Goal: Information Seeking & Learning: Learn about a topic

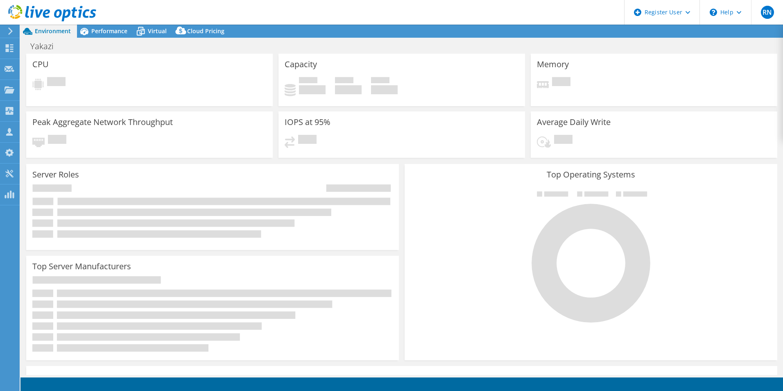
select select "USD"
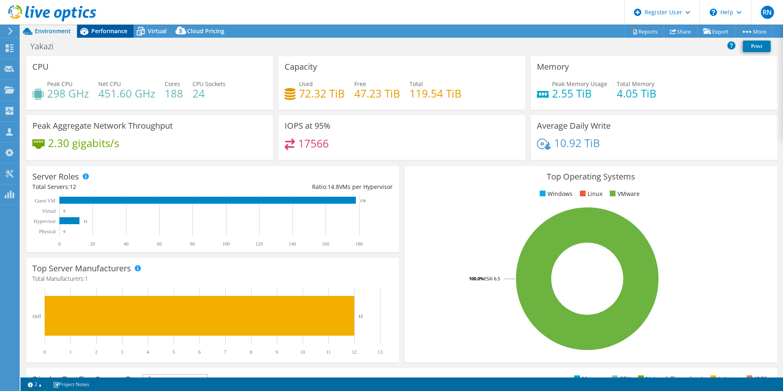
click at [99, 31] on span "Performance" at bounding box center [109, 31] width 36 height 8
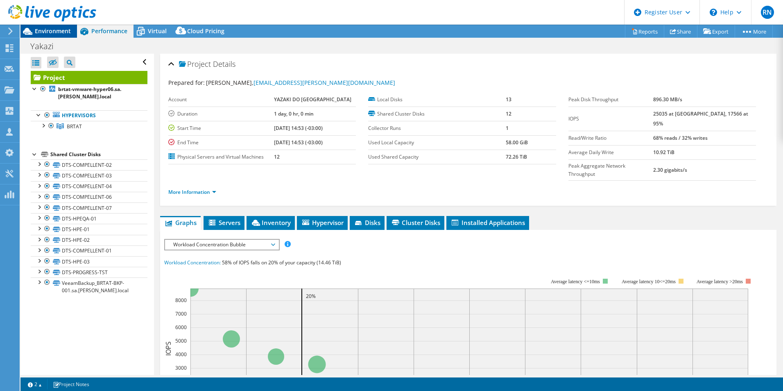
click at [58, 32] on span "Environment" at bounding box center [53, 31] width 36 height 8
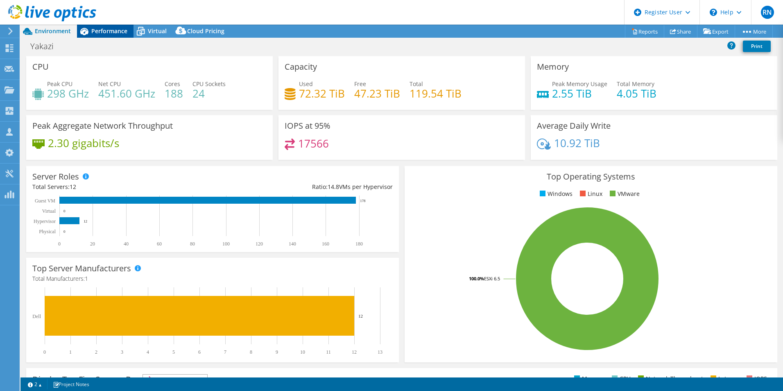
click at [111, 31] on span "Performance" at bounding box center [109, 31] width 36 height 8
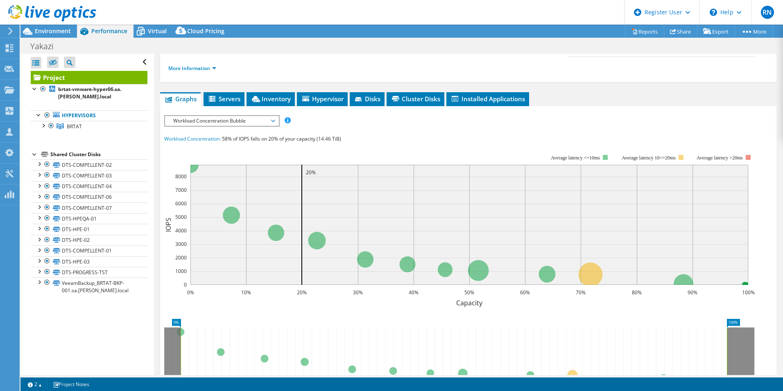
scroll to position [123, 0]
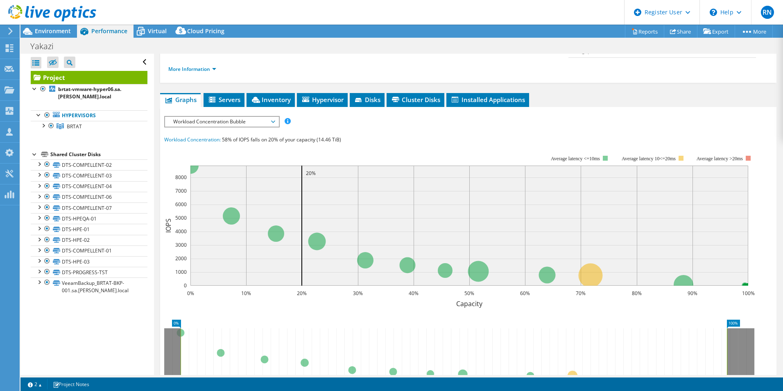
click at [258, 117] on span "Workload Concentration Bubble" at bounding box center [221, 122] width 105 height 10
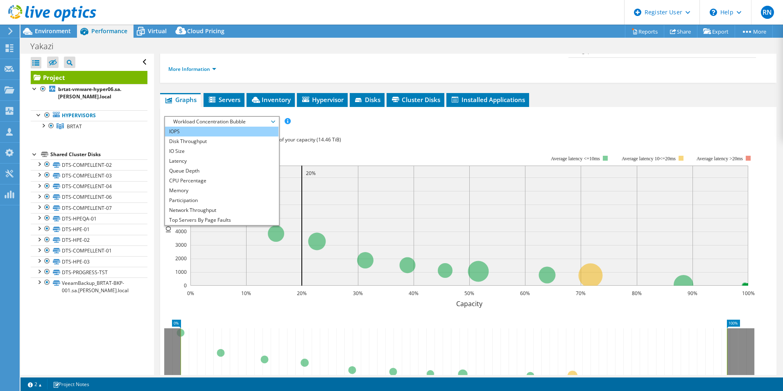
click at [233, 127] on li "IOPS" at bounding box center [221, 132] width 113 height 10
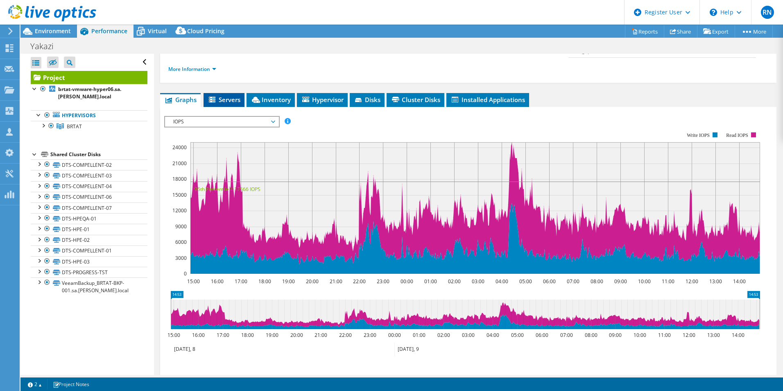
click at [219, 95] on span "Servers" at bounding box center [224, 99] width 33 height 8
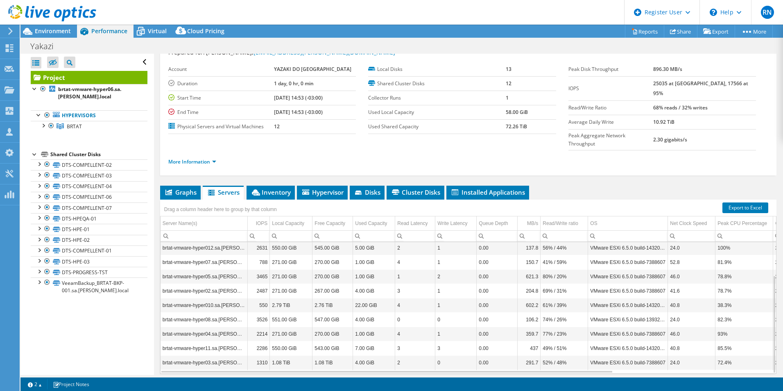
scroll to position [44, 0]
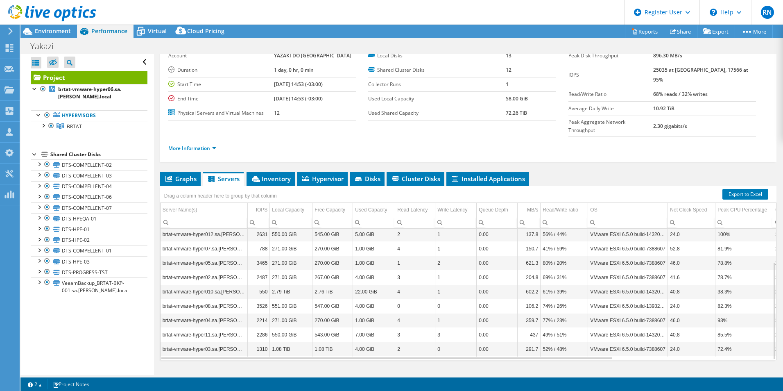
click at [294, 284] on td "2.79 TiB" at bounding box center [291, 291] width 43 height 14
click at [73, 127] on span "BRTAT" at bounding box center [74, 126] width 15 height 7
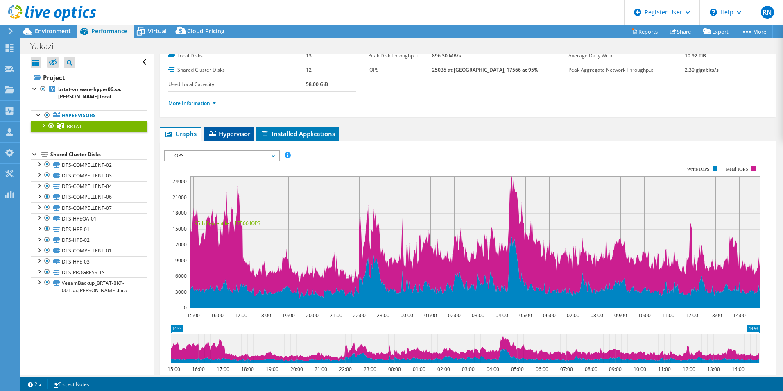
click at [231, 136] on span "Hypervisor" at bounding box center [229, 133] width 43 height 8
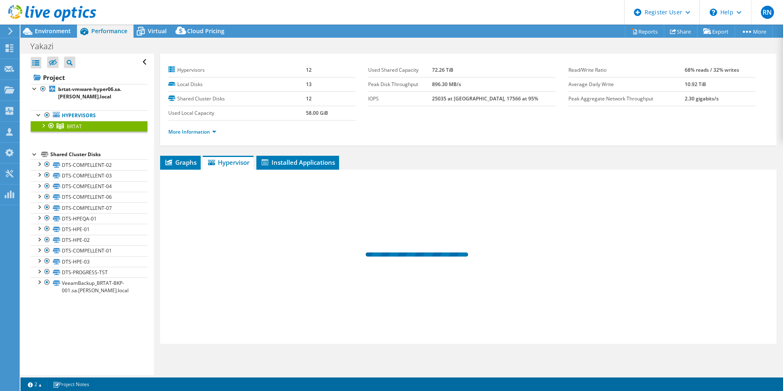
scroll to position [15, 0]
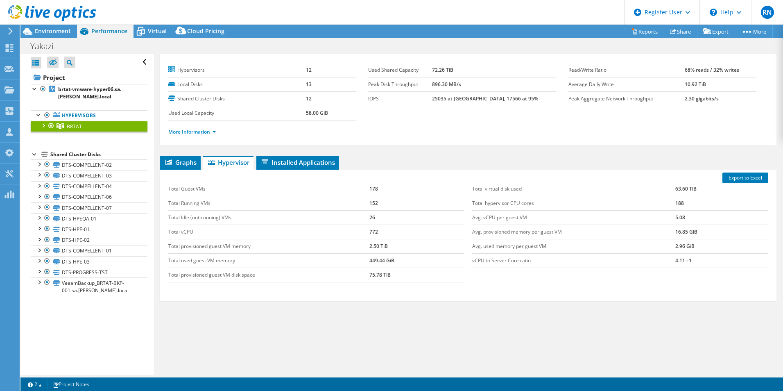
click at [736, 333] on div "Graphs Servers Inventory Hypervisor Disks Cluster Disks Installed Applications …" at bounding box center [468, 258] width 616 height 205
click at [707, 283] on div "Total Guest VMs 178 Total Running VMs 152 Total Idle (not-running) VMs 26 Total…" at bounding box center [468, 232] width 608 height 117
drag, startPoint x: 670, startPoint y: 189, endPoint x: 699, endPoint y: 189, distance: 29.5
click at [699, 189] on tr "Total virtual disk used 63.60 TiB" at bounding box center [620, 189] width 296 height 14
click at [570, 330] on div "Graphs Servers Inventory Hypervisor Disks Cluster Disks Installed Applications …" at bounding box center [468, 258] width 616 height 205
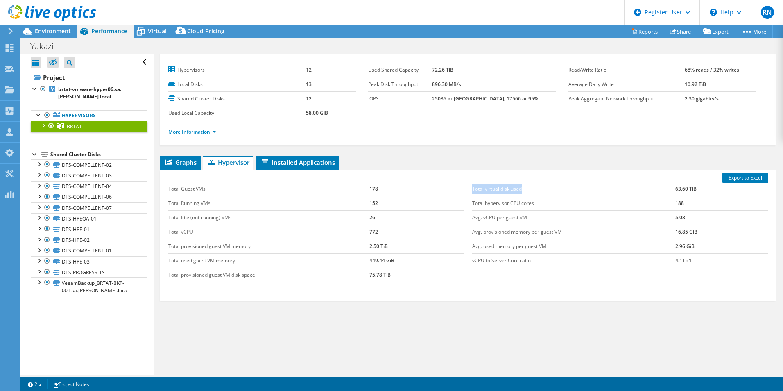
drag, startPoint x: 468, startPoint y: 191, endPoint x: 525, endPoint y: 191, distance: 56.1
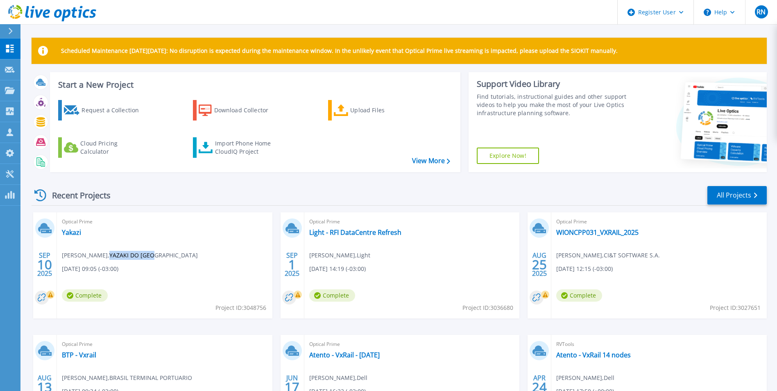
drag, startPoint x: 99, startPoint y: 254, endPoint x: 143, endPoint y: 256, distance: 43.5
click at [143, 256] on span "[PERSON_NAME] , YAZAKI DO [GEOGRAPHIC_DATA]" at bounding box center [130, 255] width 136 height 9
click at [152, 228] on div "Optical Prime [PERSON_NAME] , YAZAKI DO BRASIL [DATE] 09:05 (-03:00) Complete P…" at bounding box center [164, 265] width 215 height 106
click at [192, 224] on span "Optical Prime" at bounding box center [165, 221] width 206 height 9
click at [77, 235] on link "Yakazi" at bounding box center [71, 232] width 19 height 8
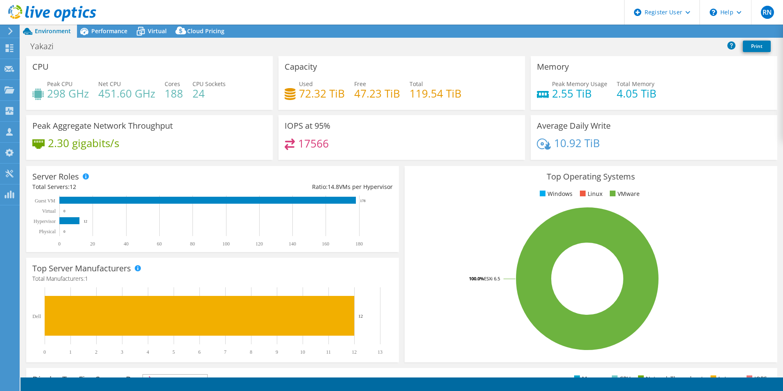
select select "USD"
click at [119, 32] on span "Performance" at bounding box center [109, 31] width 36 height 8
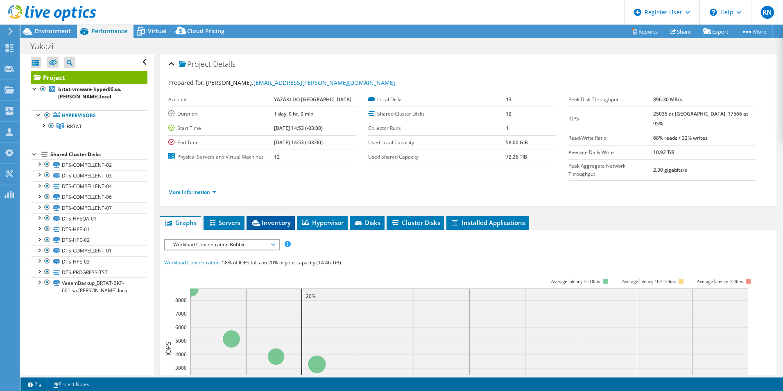
click at [276, 218] on span "Inventory" at bounding box center [271, 222] width 40 height 8
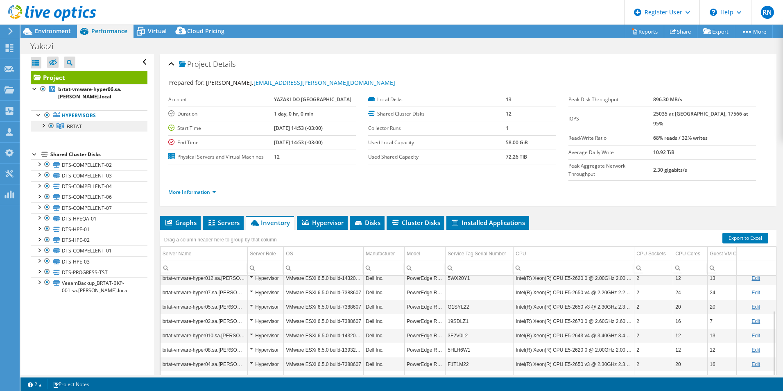
click at [82, 128] on link "BRTAT" at bounding box center [89, 126] width 117 height 11
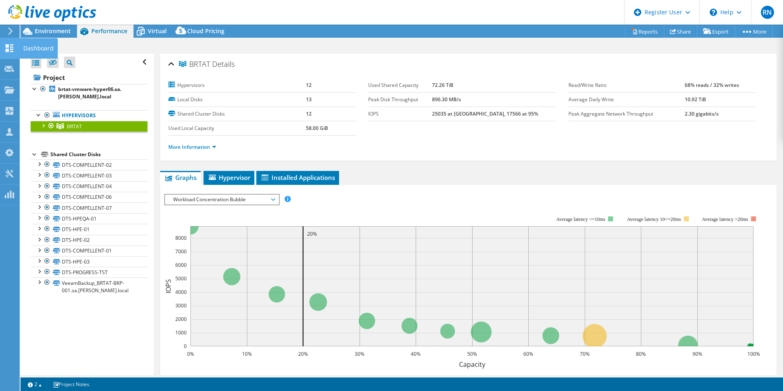
click at [28, 46] on div "Dashboard" at bounding box center [38, 48] width 38 height 20
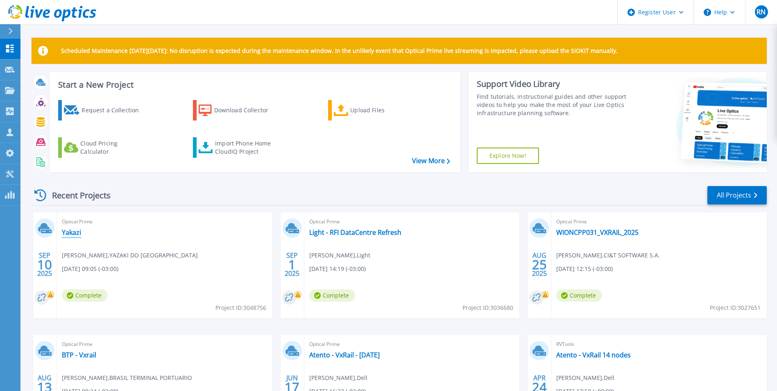
click at [68, 233] on link "Yakazi" at bounding box center [71, 232] width 19 height 8
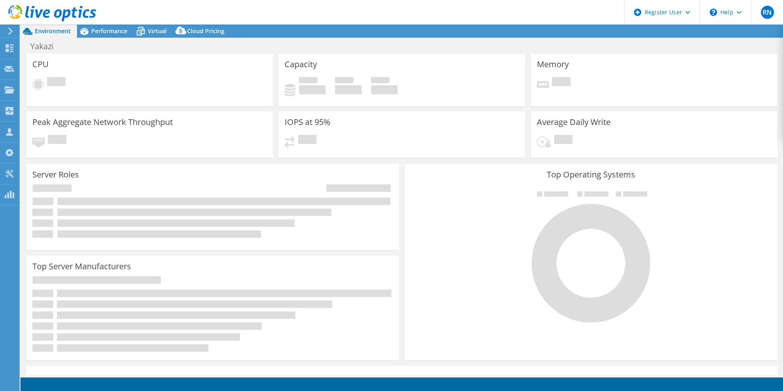
select select "USD"
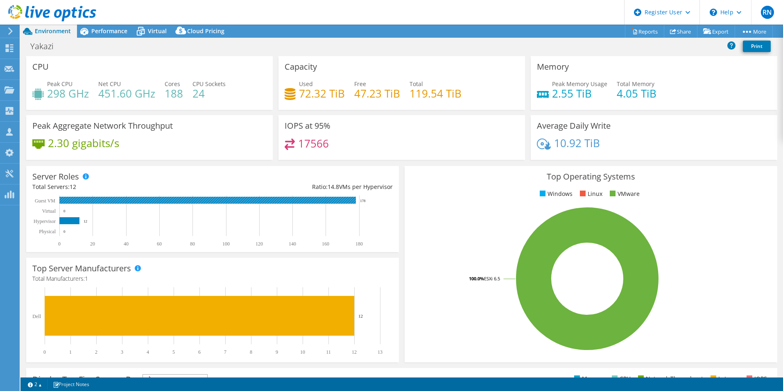
drag, startPoint x: 359, startPoint y: 200, endPoint x: 366, endPoint y: 200, distance: 7.0
click at [366, 200] on icon "0 20 40 60 80 100 120 140 160 180 Physical Hypervisor Virtual Guest VM 0 12 0 1…" at bounding box center [208, 220] width 353 height 51
click at [367, 218] on rect at bounding box center [208, 220] width 353 height 51
drag, startPoint x: 548, startPoint y: 95, endPoint x: 584, endPoint y: 96, distance: 36.5
click at [584, 96] on h4 "2.55 TiB" at bounding box center [579, 93] width 55 height 9
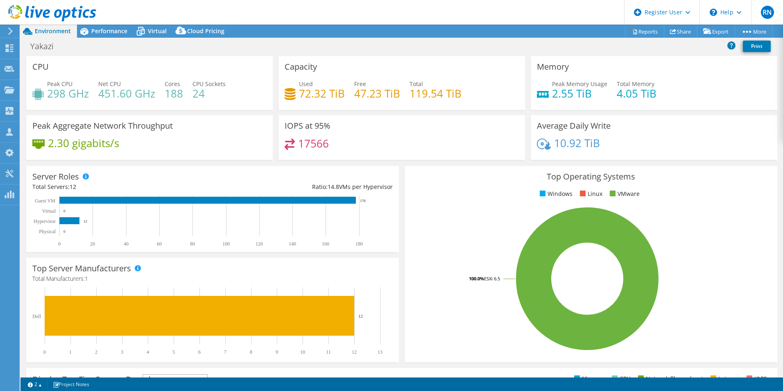
click at [575, 106] on div "Memory Peak Memory Usage 2.55 TiB Total Memory 4.05 TiB" at bounding box center [654, 83] width 247 height 54
drag, startPoint x: 549, startPoint y: 95, endPoint x: 585, endPoint y: 95, distance: 36.0
click at [585, 95] on h4 "2.55 TiB" at bounding box center [579, 93] width 55 height 9
drag, startPoint x: 585, startPoint y: 95, endPoint x: 684, endPoint y: 111, distance: 100.3
click at [684, 111] on div "Memory Peak Memory Usage 2.55 TiB Total Memory 4.05 TiB" at bounding box center [654, 85] width 252 height 59
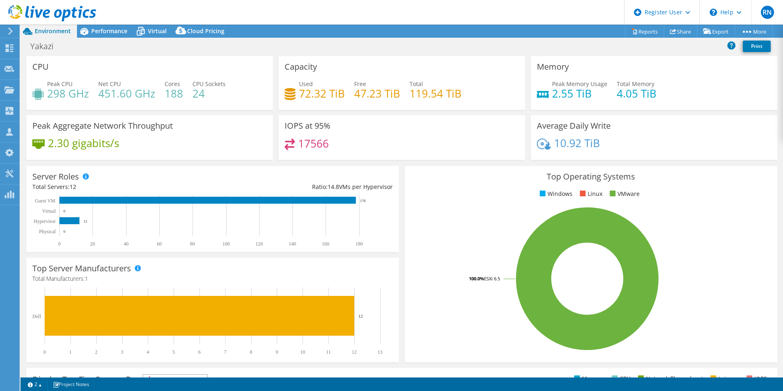
click at [670, 142] on div "10.92 TiB" at bounding box center [654, 146] width 234 height 17
drag, startPoint x: 298, startPoint y: 92, endPoint x: 329, endPoint y: 94, distance: 31.2
click at [329, 94] on h4 "72.32 TiB" at bounding box center [322, 93] width 46 height 9
click at [109, 29] on span "Performance" at bounding box center [109, 31] width 36 height 8
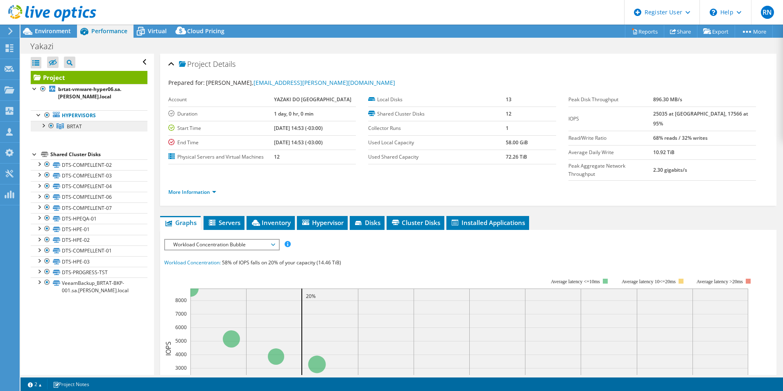
click at [77, 124] on span "BRTAT" at bounding box center [74, 126] width 15 height 7
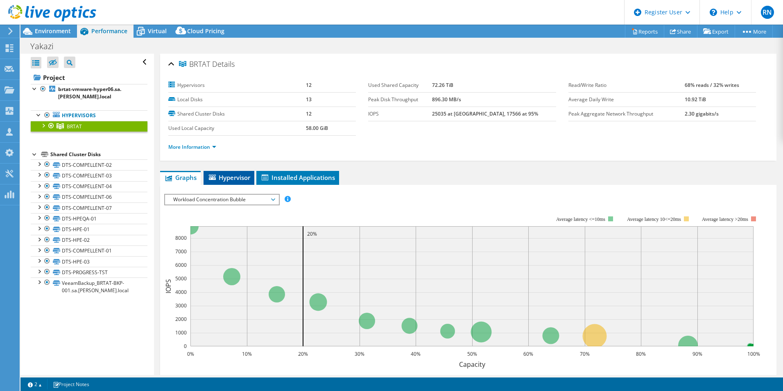
click at [226, 179] on span "Hypervisor" at bounding box center [229, 177] width 43 height 8
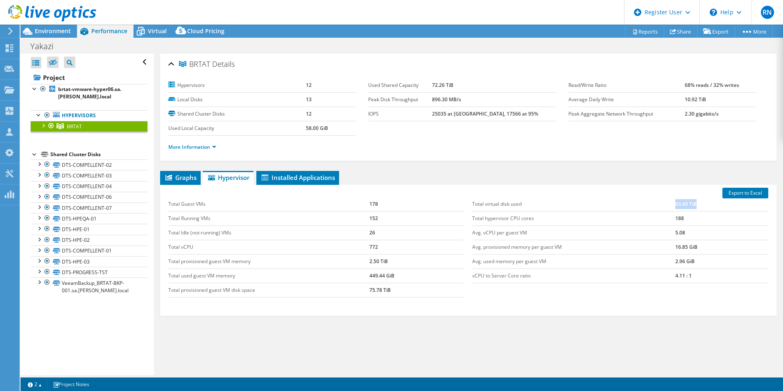
drag, startPoint x: 670, startPoint y: 204, endPoint x: 697, endPoint y: 205, distance: 27.5
click at [697, 205] on tr "Total virtual disk used 63.60 TiB" at bounding box center [620, 204] width 296 height 14
click at [113, 125] on link "BRTAT" at bounding box center [89, 126] width 117 height 11
click at [138, 62] on div "Open All Close All Hide Excluded Nodes Project Tree Filter" at bounding box center [89, 62] width 117 height 17
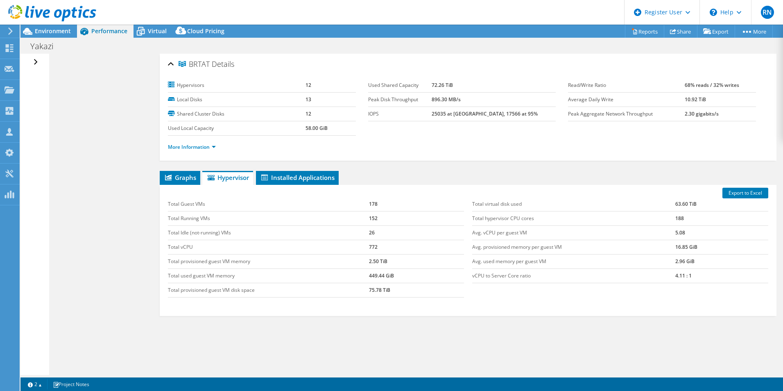
click at [40, 63] on div "Open All Close All Hide Excluded Nodes Project Tree Filter" at bounding box center [34, 214] width 28 height 321
click at [38, 63] on div "Open All Close All Hide Excluded Nodes Project Tree Filter" at bounding box center [34, 214] width 28 height 321
click at [37, 62] on div "Open All Close All Hide Excluded Nodes Project Tree Filter" at bounding box center [37, 62] width 12 height 17
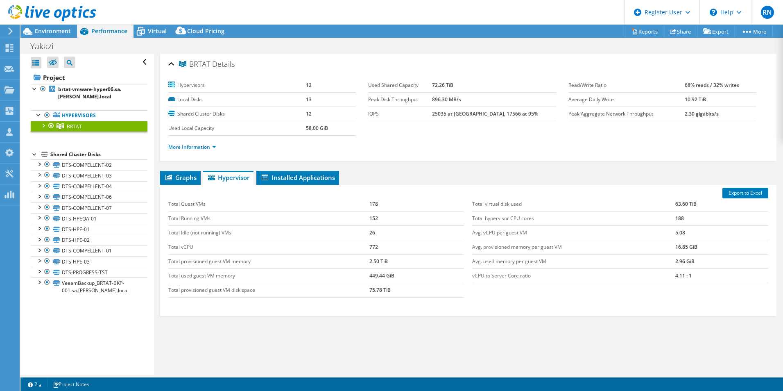
click at [51, 27] on div at bounding box center [48, 13] width 96 height 27
click at [46, 32] on span "Environment" at bounding box center [53, 31] width 36 height 8
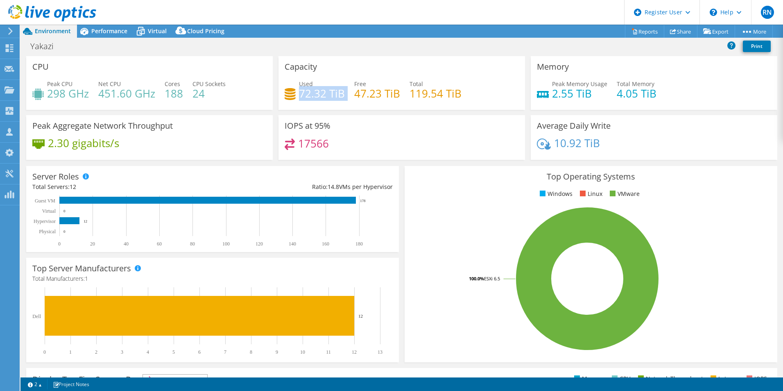
drag, startPoint x: 298, startPoint y: 95, endPoint x: 344, endPoint y: 96, distance: 46.3
click at [344, 96] on div "Used 72.32 TiB Free 47.23 TiB Total 119.54 TiB" at bounding box center [402, 92] width 234 height 27
drag, startPoint x: 344, startPoint y: 96, endPoint x: 459, endPoint y: 94, distance: 114.7
click at [459, 94] on div "Used 72.32 TiB Free 47.23 TiB Total 119.54 TiB" at bounding box center [402, 92] width 234 height 27
click at [457, 26] on div "Project Actions Project Actions Reports Share Export vSAN ReadyNode Sizer" at bounding box center [401, 31] width 763 height 13
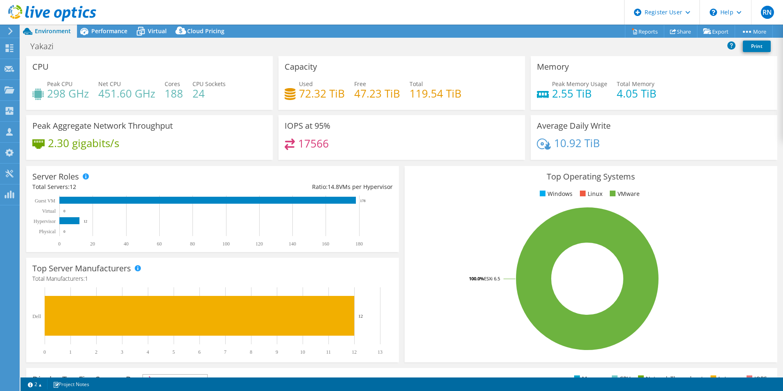
click at [531, 14] on header "RN Dell User Raquel Nava Raquel.Nava@dell.com Dell My Profile Log Out \n Help E…" at bounding box center [391, 12] width 783 height 25
click at [457, 49] on div "Yakazi Print" at bounding box center [401, 45] width 763 height 15
click at [459, 43] on div "Yakazi Print" at bounding box center [401, 45] width 763 height 15
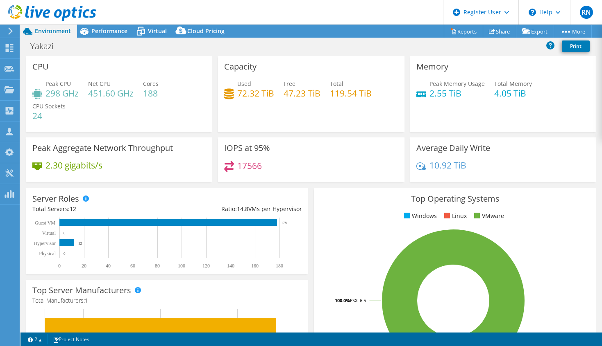
click at [567, 124] on div "Memory Peak Memory Usage 2.55 TiB Total Memory 4.05 TiB" at bounding box center [503, 94] width 186 height 76
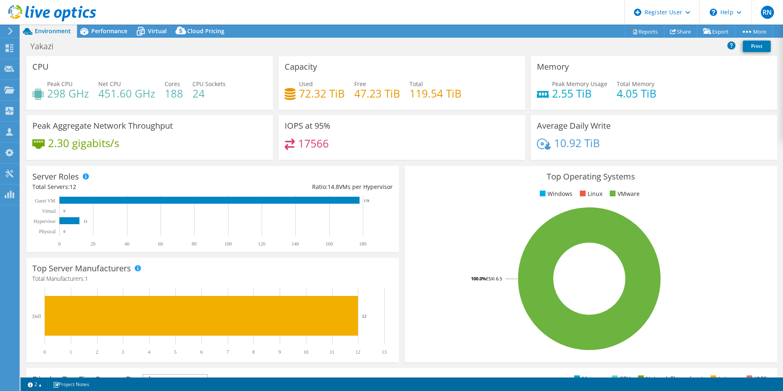
click at [444, 206] on div "Top Operating Systems Windows Linux VMware 100.0% ESXi 6.5" at bounding box center [591, 264] width 373 height 196
drag, startPoint x: 296, startPoint y: 143, endPoint x: 337, endPoint y: 143, distance: 40.5
click at [337, 143] on div "17566" at bounding box center [402, 147] width 234 height 18
click at [463, 219] on rect at bounding box center [589, 278] width 357 height 143
click at [98, 34] on span "Performance" at bounding box center [109, 31] width 36 height 8
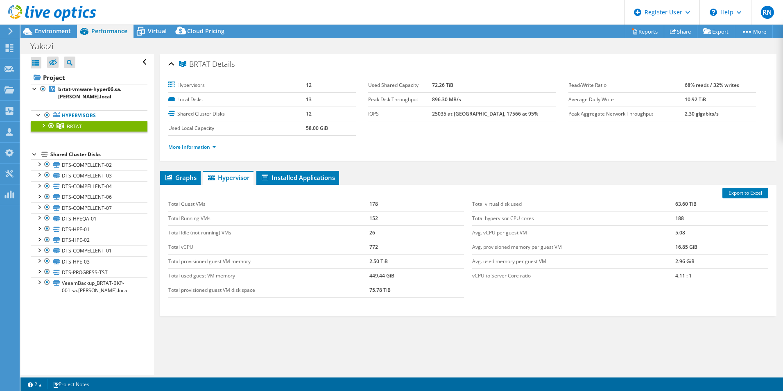
click at [68, 122] on link "BRTAT" at bounding box center [89, 126] width 117 height 11
click at [159, 33] on span "Virtual" at bounding box center [157, 31] width 19 height 8
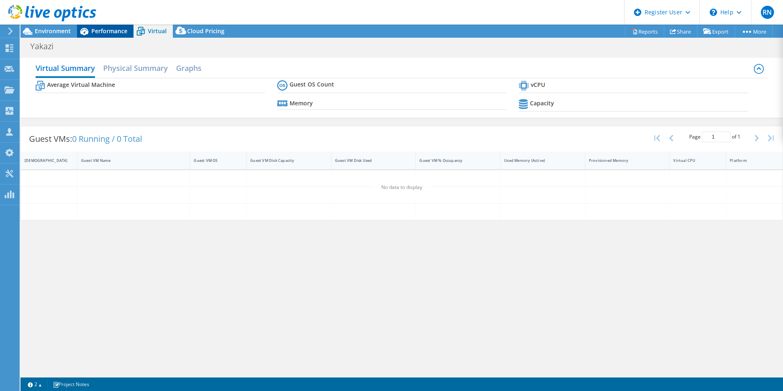
click at [100, 29] on span "Performance" at bounding box center [109, 31] width 36 height 8
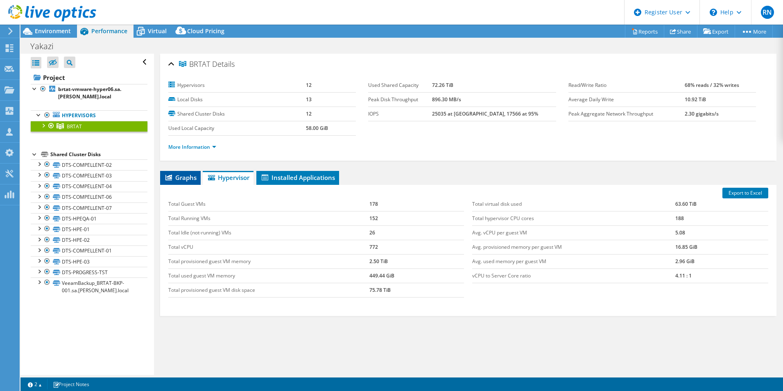
click at [177, 177] on span "Graphs" at bounding box center [180, 177] width 32 height 8
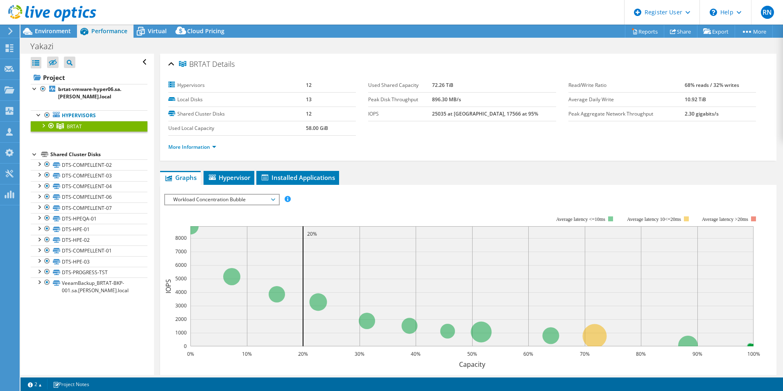
click at [264, 199] on span "Workload Concentration Bubble" at bounding box center [221, 200] width 105 height 10
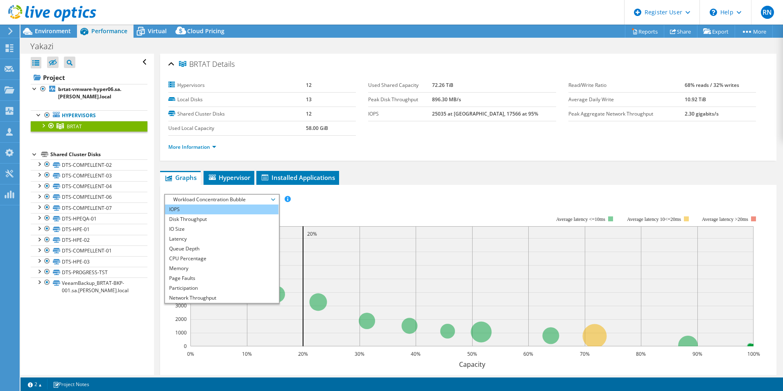
click at [243, 206] on li "IOPS" at bounding box center [221, 209] width 113 height 10
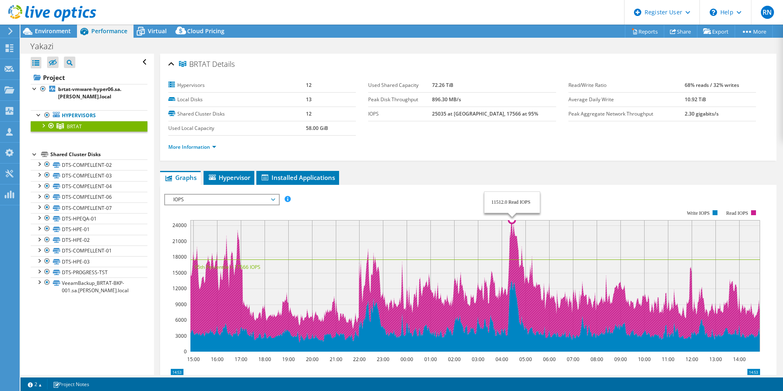
click at [511, 222] on icon at bounding box center [475, 281] width 570 height 122
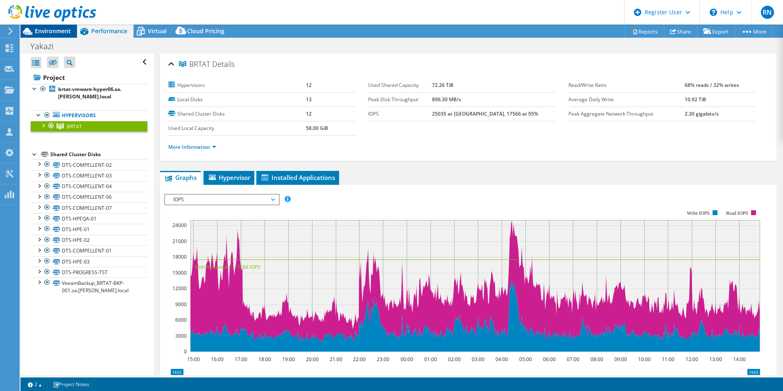
click at [47, 32] on span "Environment" at bounding box center [53, 31] width 36 height 8
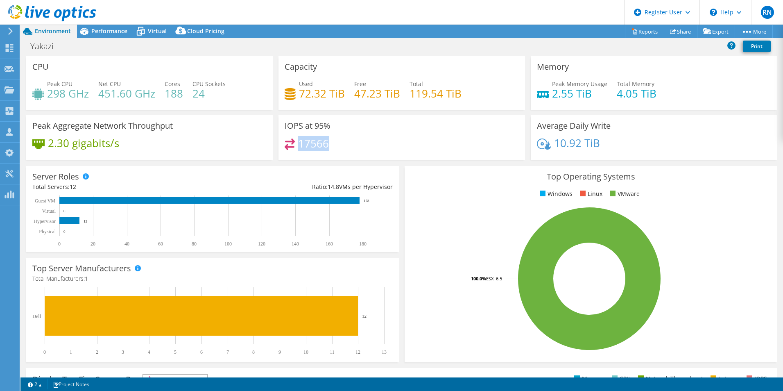
drag, startPoint x: 296, startPoint y: 143, endPoint x: 364, endPoint y: 148, distance: 67.4
click at [364, 148] on div "17566" at bounding box center [402, 147] width 234 height 18
click at [99, 30] on span "Performance" at bounding box center [109, 31] width 36 height 8
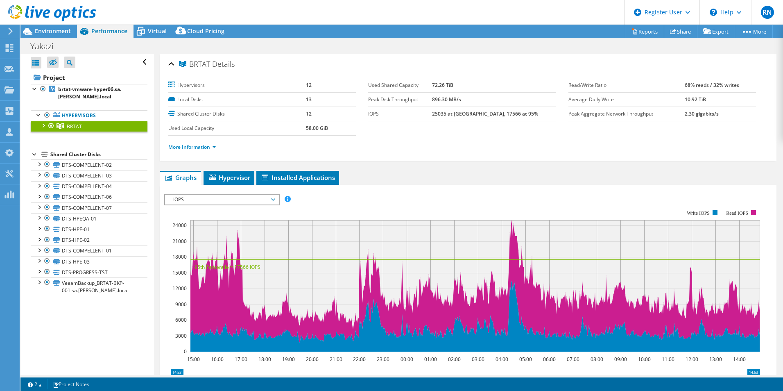
click at [525, 190] on div "IOPS Disk Throughput IO Size Latency Queue Depth CPU Percentage Memory Page Fau…" at bounding box center [468, 332] width 608 height 284
drag, startPoint x: 450, startPoint y: 113, endPoint x: 528, endPoint y: 116, distance: 78.7
click at [528, 116] on td "25035 at [GEOGRAPHIC_DATA], 17566 at 95%" at bounding box center [494, 113] width 124 height 14
click at [525, 175] on ul "Graphs Servers Inventory Hypervisor Disks Cluster Disks Installed Applications" at bounding box center [468, 178] width 616 height 14
click at [517, 173] on ul "Graphs Servers Inventory Hypervisor Disks Cluster Disks Installed Applications" at bounding box center [468, 178] width 616 height 14
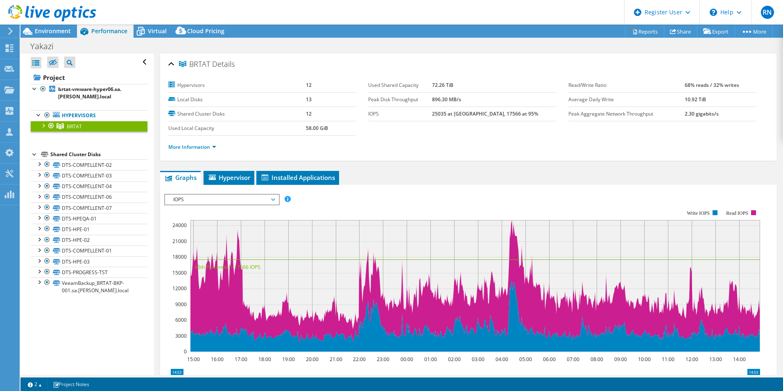
click at [515, 174] on ul "Graphs Servers Inventory Hypervisor Disks Cluster Disks Installed Applications" at bounding box center [468, 178] width 616 height 14
click at [231, 175] on span "Hypervisor" at bounding box center [229, 177] width 43 height 8
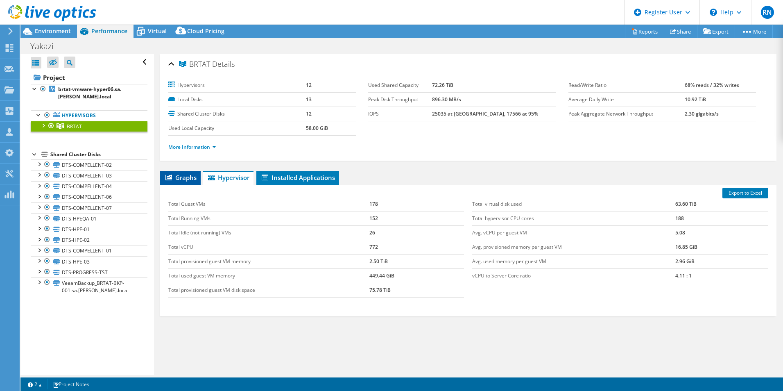
click at [185, 179] on span "Graphs" at bounding box center [180, 177] width 32 height 8
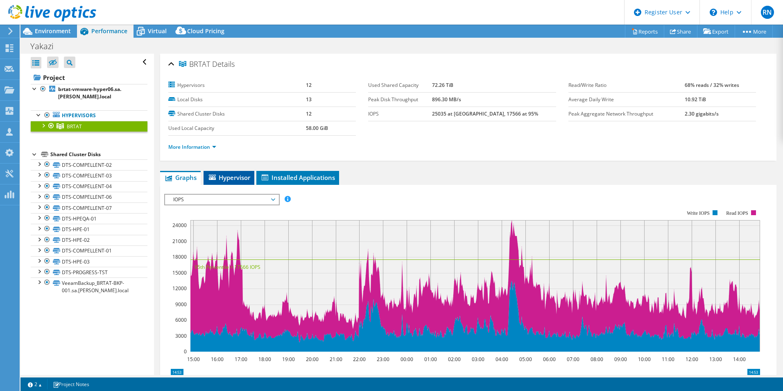
click at [242, 181] on li "Hypervisor" at bounding box center [229, 178] width 51 height 14
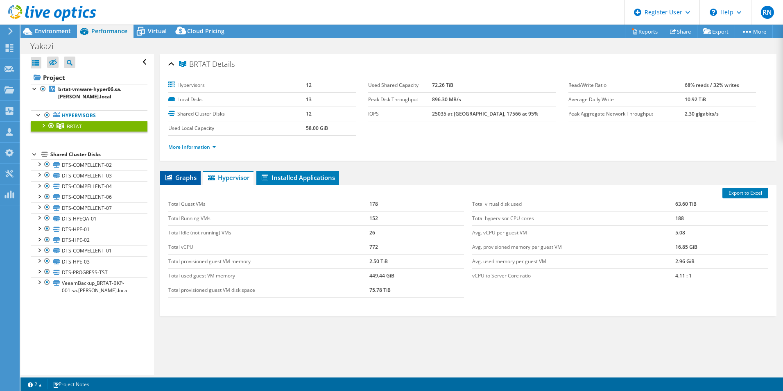
click at [171, 174] on li "Graphs" at bounding box center [180, 178] width 41 height 14
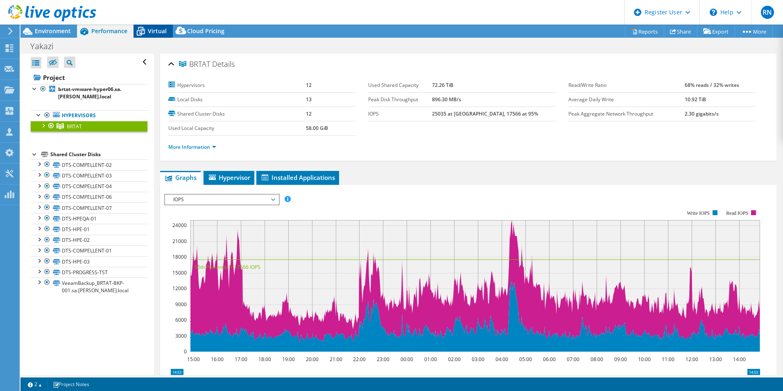
click at [157, 34] on span "Virtual" at bounding box center [157, 31] width 19 height 8
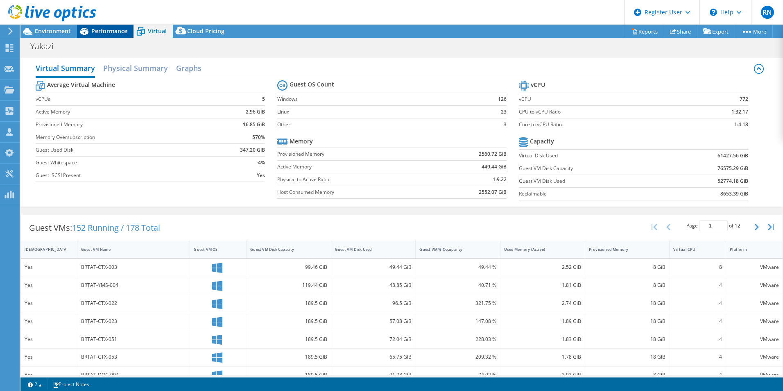
click at [110, 34] on span "Performance" at bounding box center [109, 31] width 36 height 8
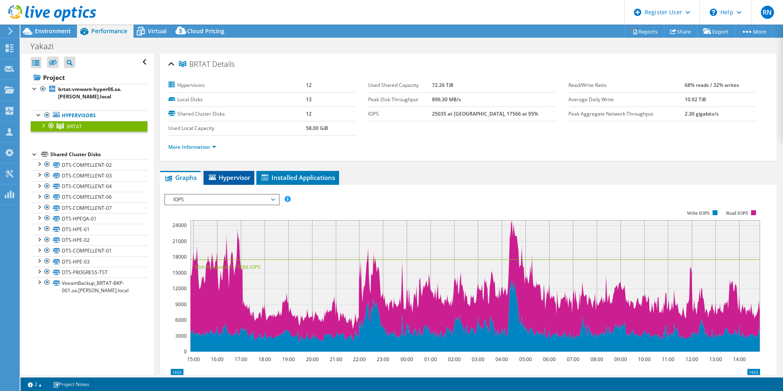
click at [232, 175] on span "Hypervisor" at bounding box center [229, 177] width 43 height 8
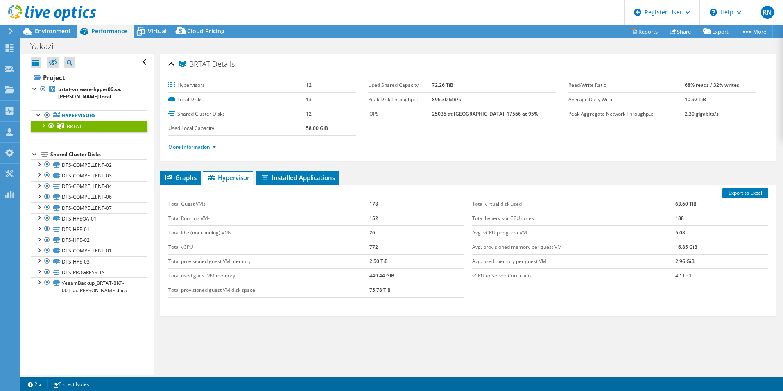
click at [96, 127] on link "BRTAT" at bounding box center [89, 126] width 117 height 11
click at [62, 29] on span "Environment" at bounding box center [53, 31] width 36 height 8
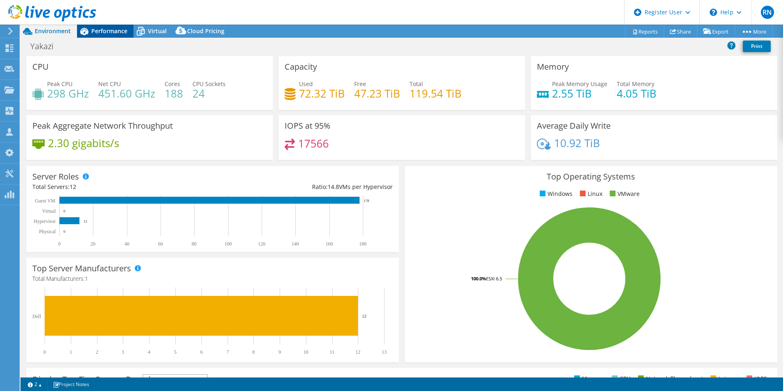
click at [104, 31] on span "Performance" at bounding box center [109, 31] width 36 height 8
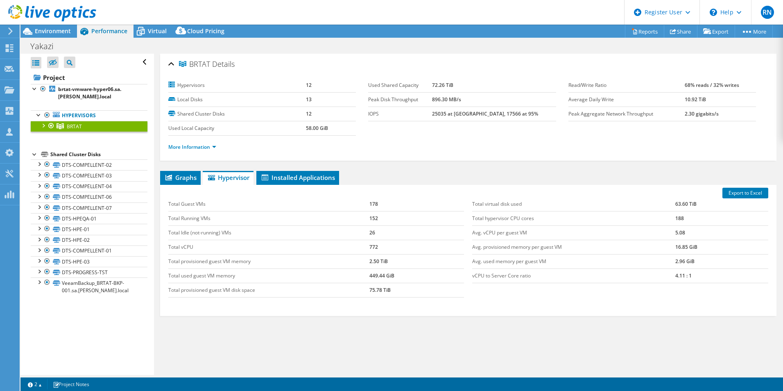
click at [43, 126] on div at bounding box center [43, 125] width 8 height 8
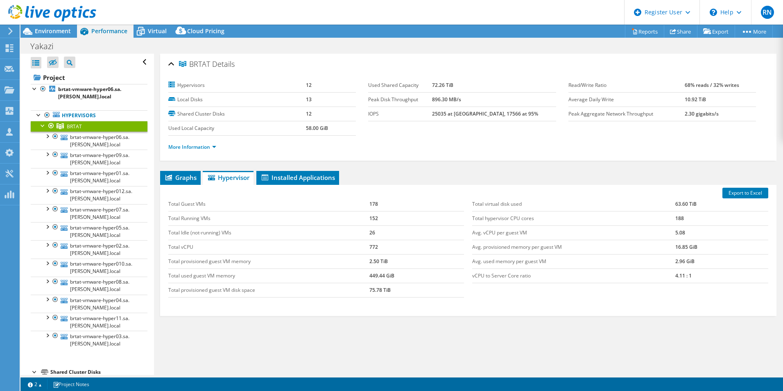
click at [84, 131] on link "BRTAT" at bounding box center [89, 126] width 117 height 11
click at [86, 140] on link "brtat-vmware-hyper06.sa.[PERSON_NAME].local" at bounding box center [89, 140] width 117 height 18
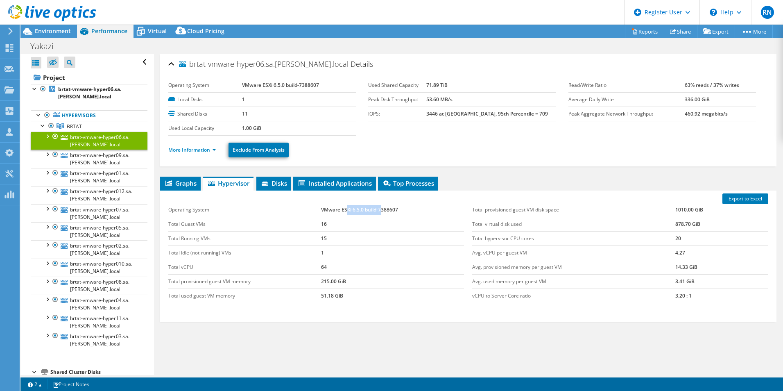
drag, startPoint x: 347, startPoint y: 210, endPoint x: 379, endPoint y: 210, distance: 32.4
click at [379, 210] on td "VMware ESXi 6.5.0 build-7388607" at bounding box center [392, 210] width 143 height 14
click at [376, 210] on td "VMware ESXi 6.5.0 build-7388607" at bounding box center [392, 210] width 143 height 14
drag, startPoint x: 321, startPoint y: 208, endPoint x: 411, endPoint y: 213, distance: 90.6
click at [411, 213] on td "VMware ESXi 6.5.0 build-7388607" at bounding box center [392, 210] width 143 height 14
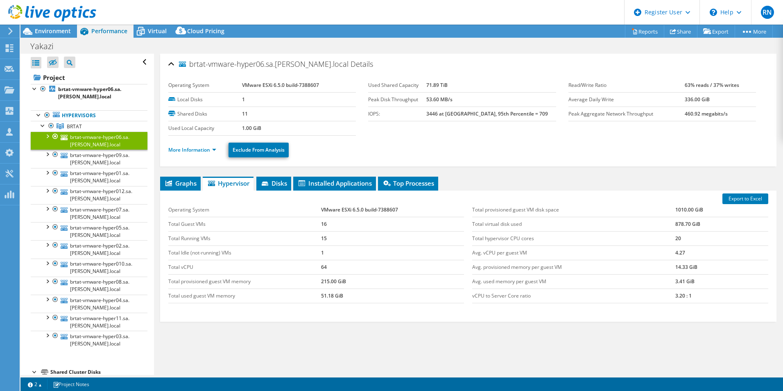
drag, startPoint x: 411, startPoint y: 213, endPoint x: 405, endPoint y: 253, distance: 40.9
click at [405, 253] on td "1" at bounding box center [392, 252] width 143 height 14
drag, startPoint x: 319, startPoint y: 209, endPoint x: 419, endPoint y: 213, distance: 100.0
click at [419, 213] on td "VMware ESXi 6.5.0 build-7388607" at bounding box center [392, 210] width 143 height 14
click at [508, 353] on div "Graphs Servers Inventory Hypervisor Disks Cluster Disks Installed Applications …" at bounding box center [468, 279] width 616 height 205
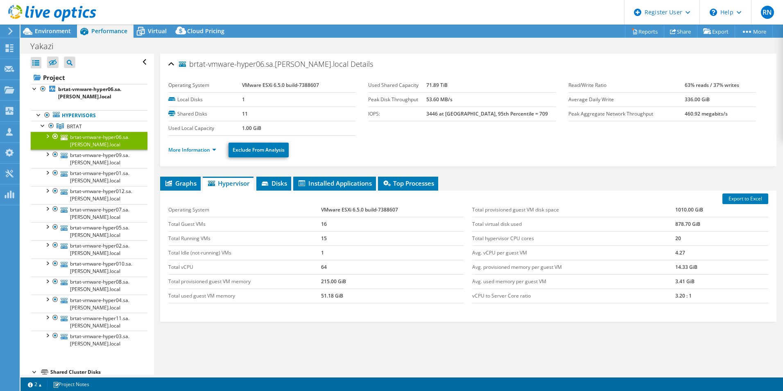
click at [471, 357] on div "Graphs Servers Inventory Hypervisor Disks Cluster Disks Installed Applications …" at bounding box center [468, 279] width 616 height 205
click at [36, 29] on span "Environment" at bounding box center [53, 31] width 36 height 8
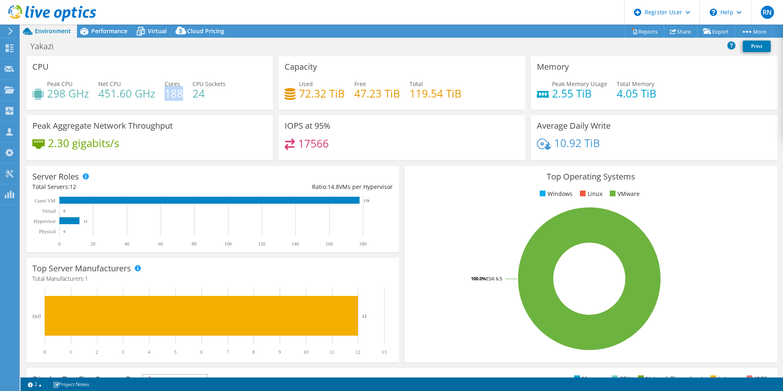
drag, startPoint x: 165, startPoint y: 93, endPoint x: 181, endPoint y: 94, distance: 16.9
click at [181, 94] on h4 "188" at bounding box center [174, 93] width 18 height 9
click at [168, 93] on h4 "188" at bounding box center [174, 93] width 18 height 9
click at [110, 33] on span "Performance" at bounding box center [109, 31] width 36 height 8
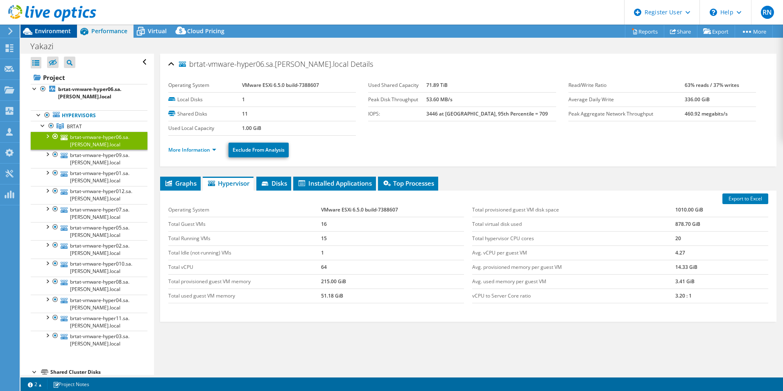
click at [62, 30] on span "Environment" at bounding box center [53, 31] width 36 height 8
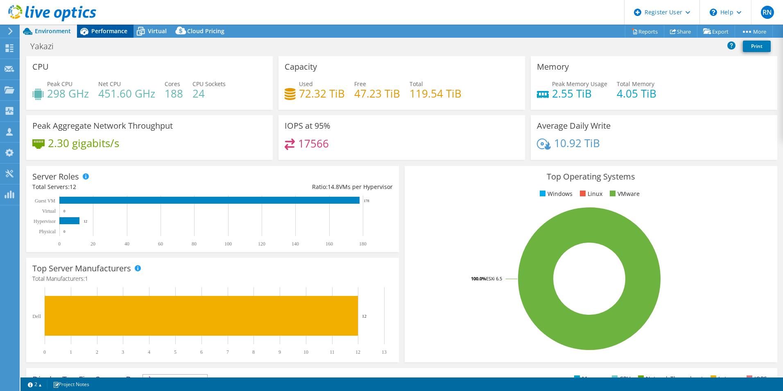
click at [112, 32] on span "Performance" at bounding box center [109, 31] width 36 height 8
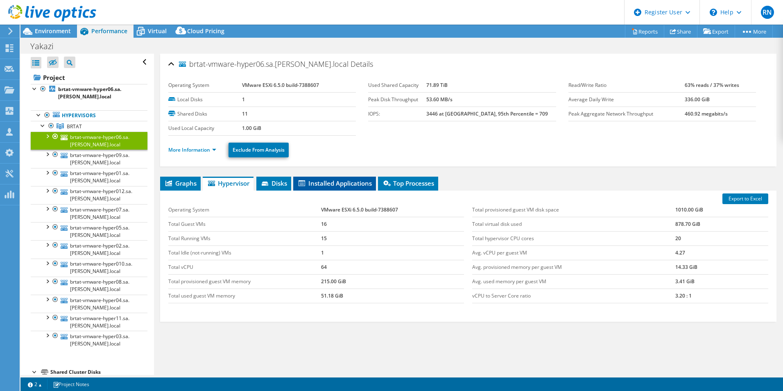
click at [337, 186] on span "Installed Applications" at bounding box center [334, 183] width 75 height 8
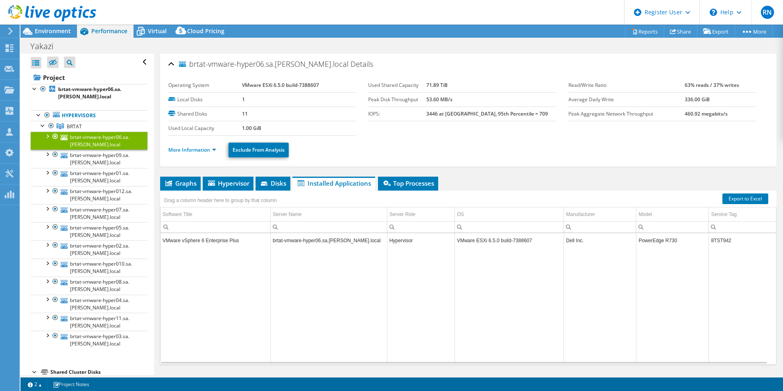
click at [355, 183] on span "Installed Applications" at bounding box center [333, 183] width 75 height 8
click at [72, 124] on span "BRTAT" at bounding box center [74, 126] width 15 height 7
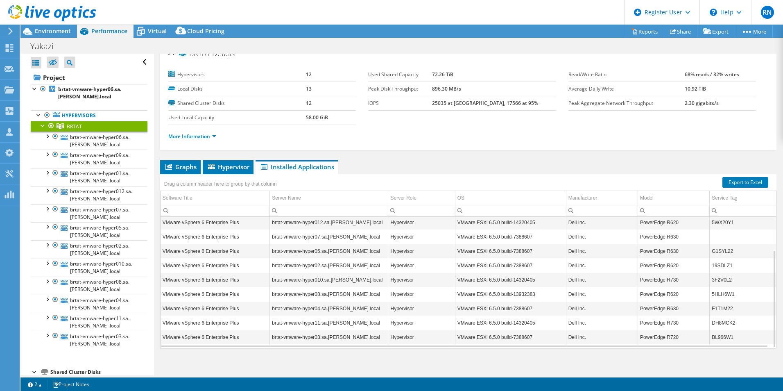
scroll to position [15, 0]
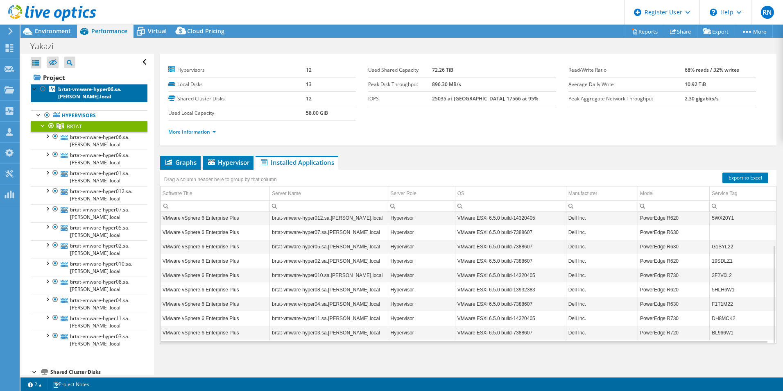
click at [67, 93] on b "brtat-vmware-hyper06.sa.[PERSON_NAME].local" at bounding box center [89, 93] width 63 height 14
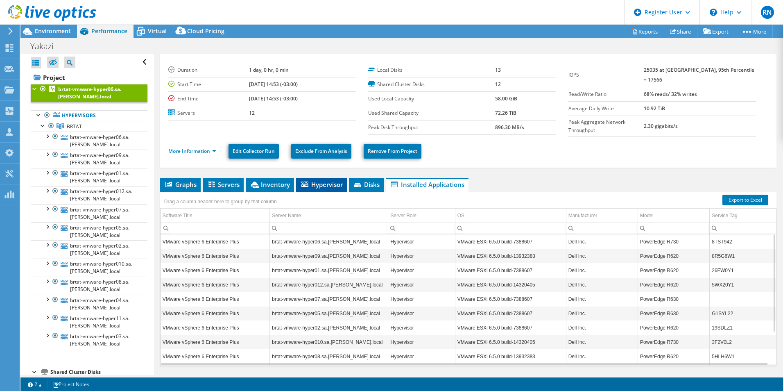
click at [314, 182] on span "Hypervisor" at bounding box center [321, 184] width 43 height 8
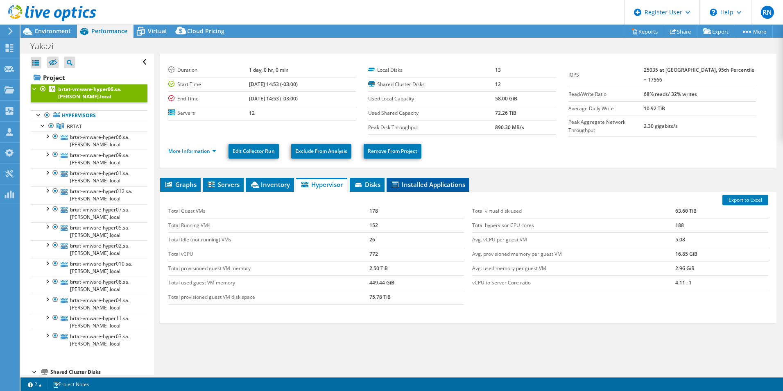
click at [414, 185] on span "Installed Applications" at bounding box center [428, 184] width 75 height 8
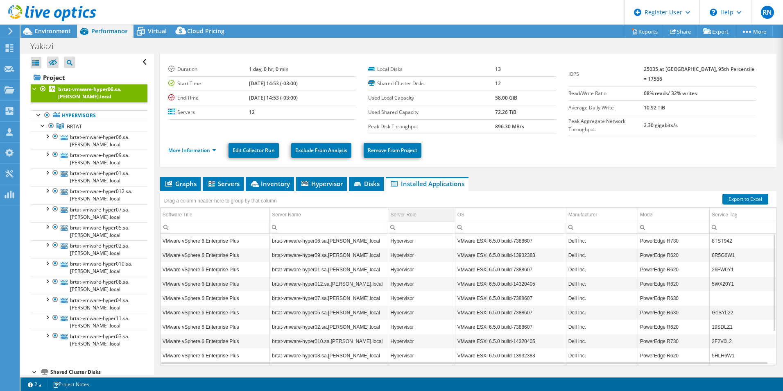
scroll to position [0, 0]
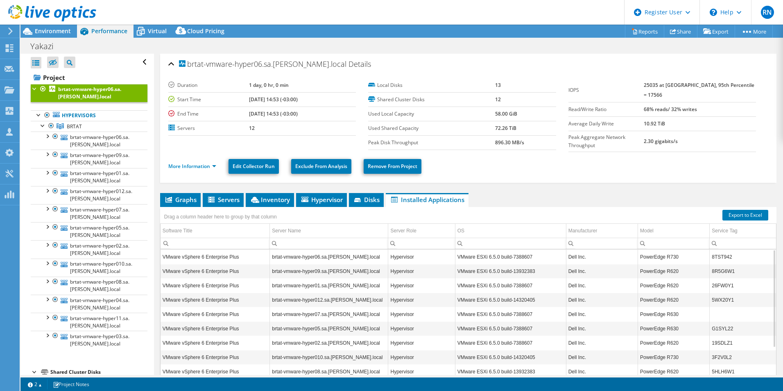
click at [420, 195] on span "Installed Applications" at bounding box center [427, 199] width 75 height 8
click at [80, 92] on b "brtat-vmware-hyper06.sa.[PERSON_NAME].local" at bounding box center [89, 93] width 63 height 14
click at [707, 29] on icon at bounding box center [707, 31] width 8 height 6
click at [633, 30] on link "Reports" at bounding box center [644, 31] width 39 height 13
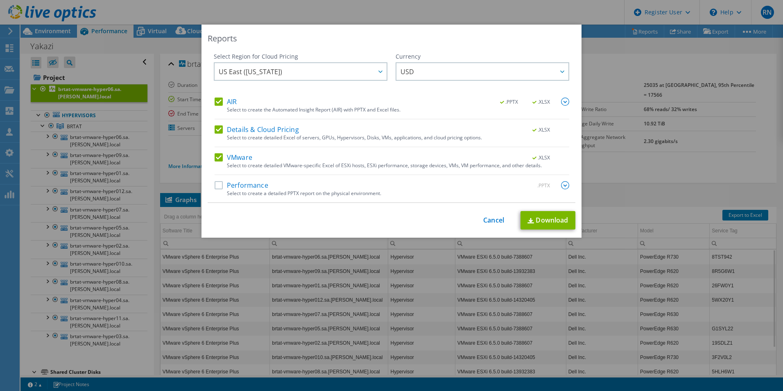
click at [234, 185] on label "Performance" at bounding box center [242, 185] width 54 height 8
click at [0, 0] on input "Performance" at bounding box center [0, 0] width 0 height 0
click at [216, 130] on label "Details & Cloud Pricing" at bounding box center [257, 129] width 84 height 8
click at [0, 0] on input "Details & Cloud Pricing" at bounding box center [0, 0] width 0 height 0
click at [564, 220] on link "Download" at bounding box center [548, 220] width 55 height 18
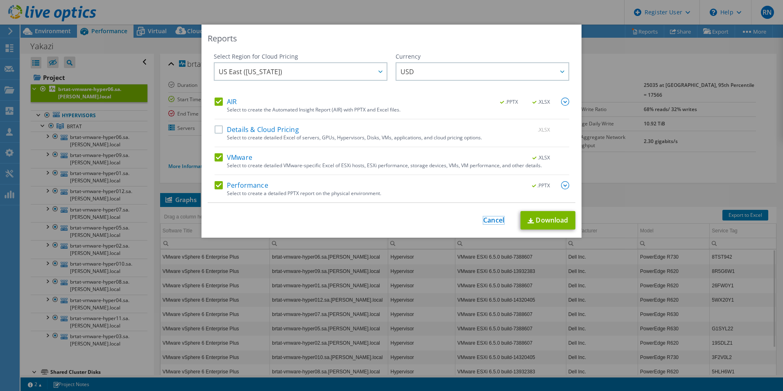
drag, startPoint x: 488, startPoint y: 218, endPoint x: 491, endPoint y: 221, distance: 4.4
click at [488, 218] on link "Cancel" at bounding box center [493, 220] width 21 height 8
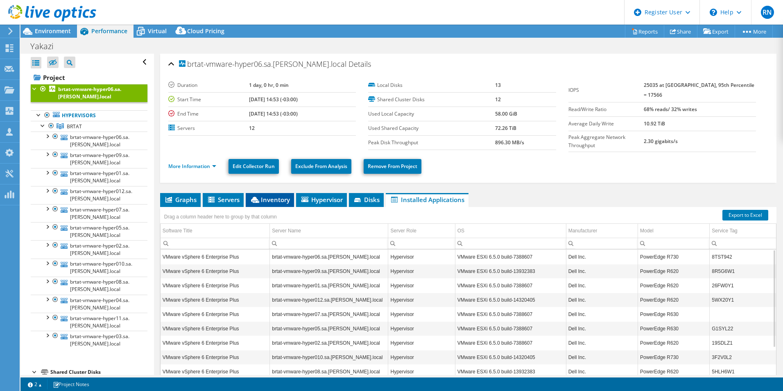
click at [265, 198] on span "Inventory" at bounding box center [270, 199] width 40 height 8
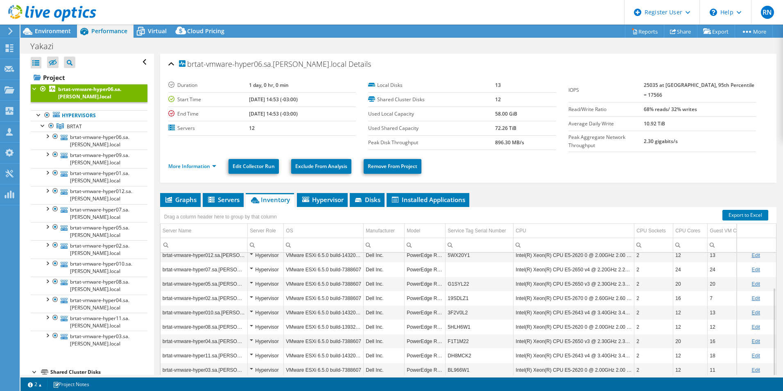
scroll to position [35, 0]
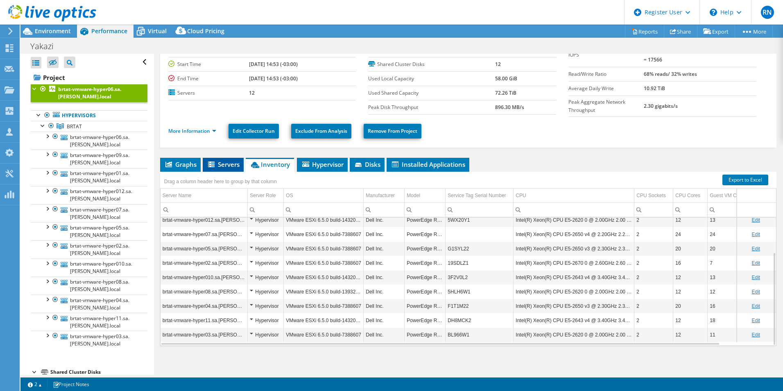
click at [230, 163] on span "Servers" at bounding box center [223, 164] width 33 height 8
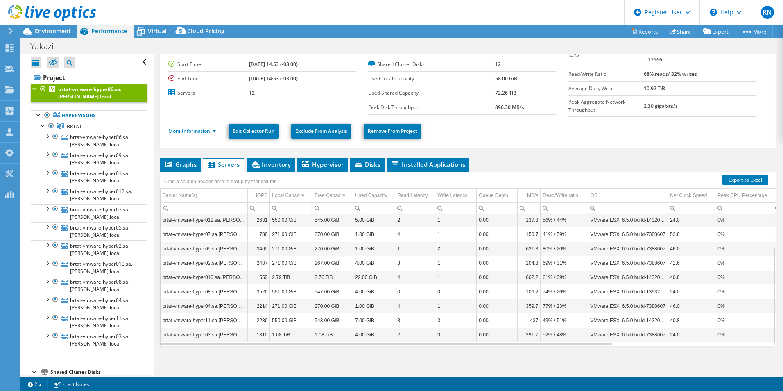
scroll to position [0, 0]
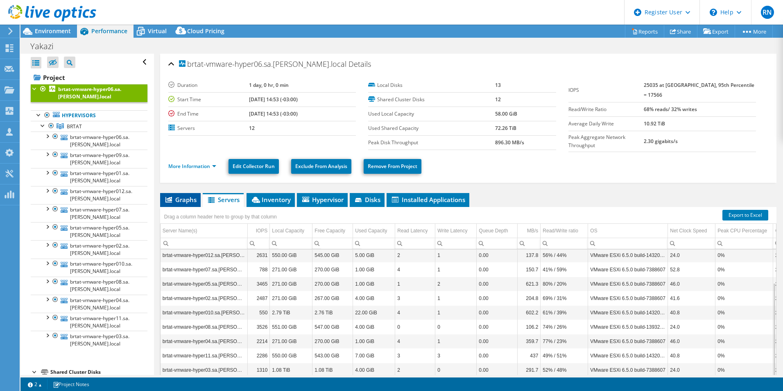
click at [188, 199] on span "Graphs" at bounding box center [180, 199] width 32 height 8
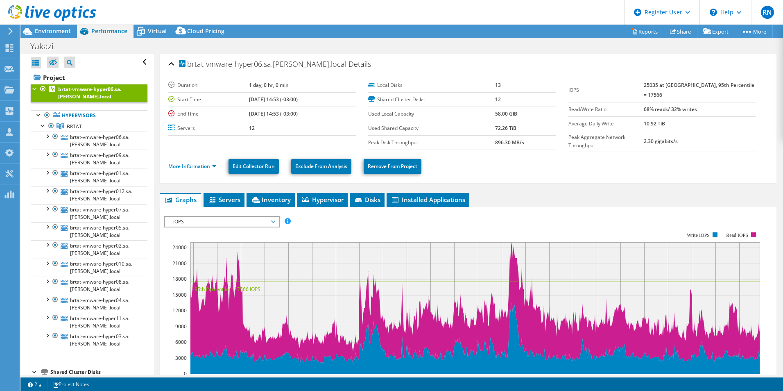
click at [266, 220] on span "IOPS" at bounding box center [221, 222] width 105 height 10
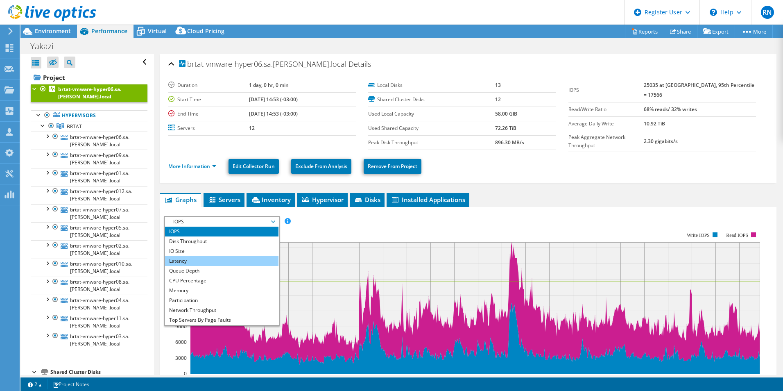
click at [241, 256] on li "Latency" at bounding box center [221, 261] width 113 height 10
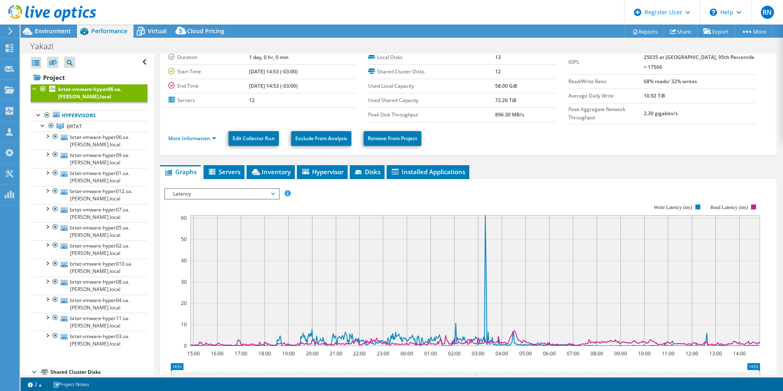
scroll to position [41, 0]
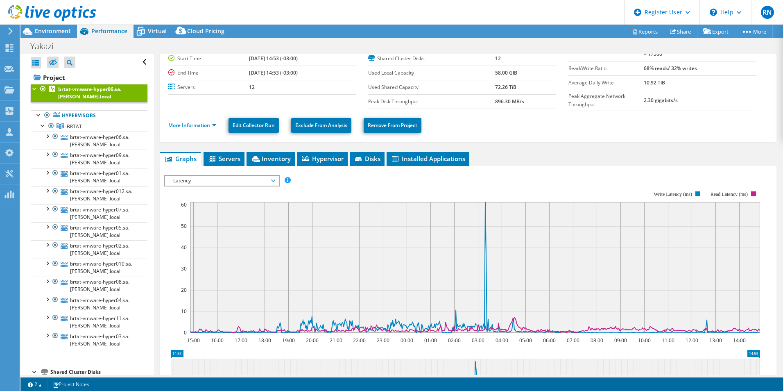
click at [258, 178] on span "Latency" at bounding box center [221, 181] width 105 height 10
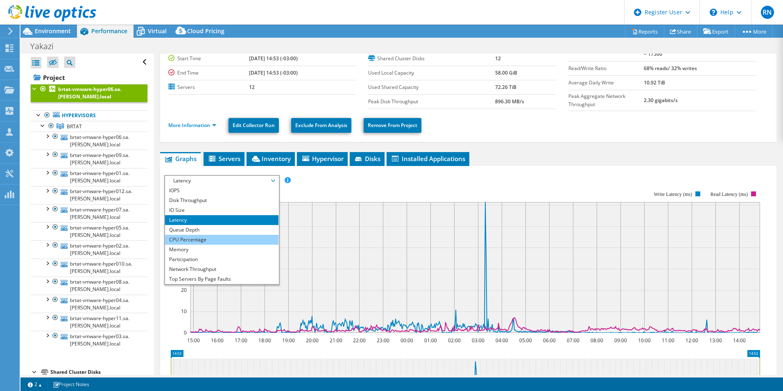
click at [233, 237] on li "CPU Percentage" at bounding box center [221, 240] width 113 height 10
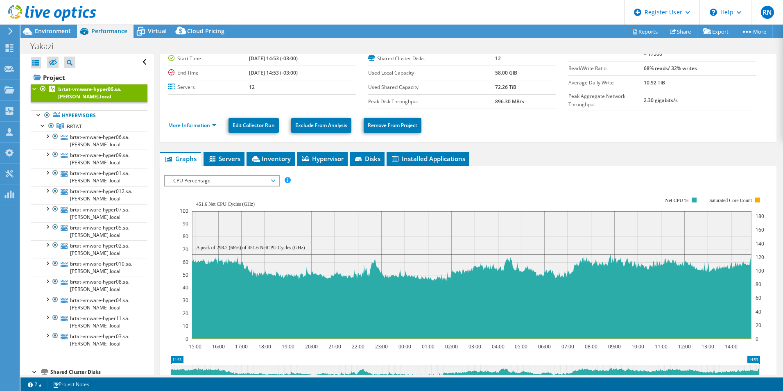
click at [229, 178] on span "CPU Percentage" at bounding box center [221, 181] width 105 height 10
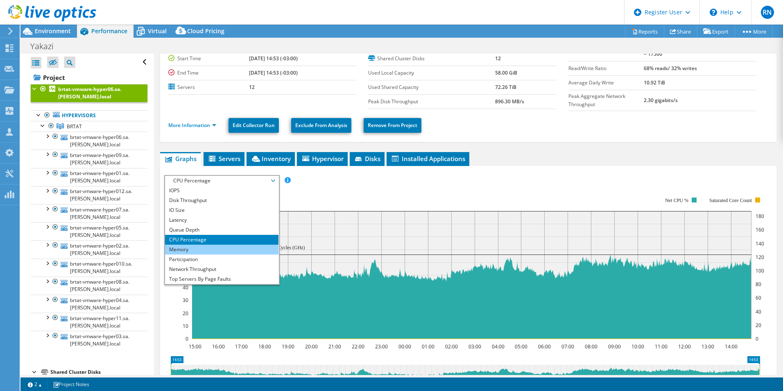
click at [204, 245] on li "Memory" at bounding box center [221, 249] width 113 height 10
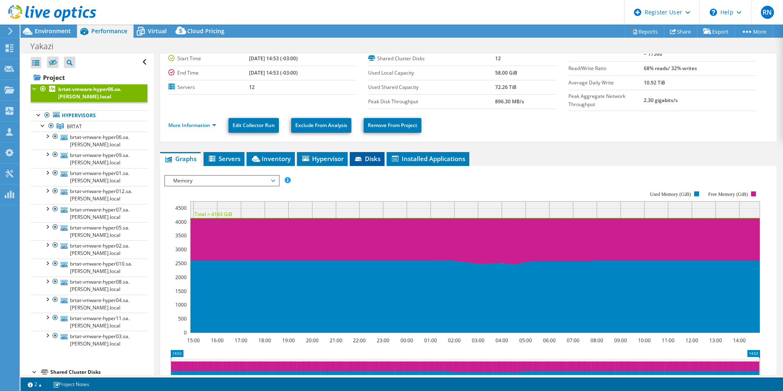
click at [373, 161] on li "Disks" at bounding box center [367, 159] width 35 height 14
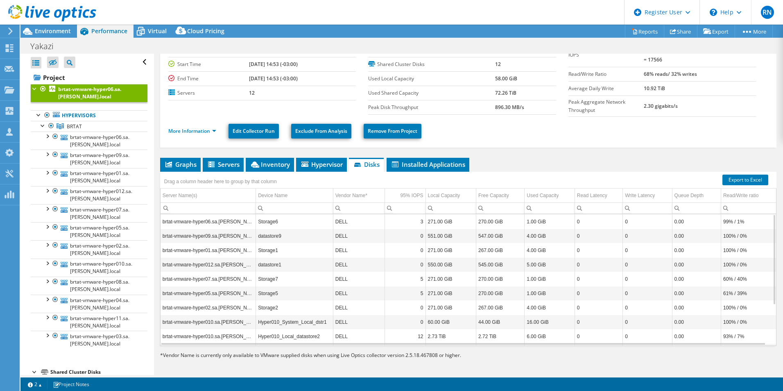
click at [441, 332] on td "2.73 TiB" at bounding box center [450, 336] width 50 height 14
drag, startPoint x: 223, startPoint y: 337, endPoint x: 327, endPoint y: 336, distance: 104.0
click at [327, 336] on tr "brtat-vmware-hyper010.sa.yazaki.local Hyper010_Local_datastore2 DELL 12 2.73 Ti…" at bounding box center [469, 336] width 616 height 14
click at [429, 334] on td "2.73 TiB" at bounding box center [450, 336] width 50 height 14
drag, startPoint x: 258, startPoint y: 334, endPoint x: 455, endPoint y: 339, distance: 196.6
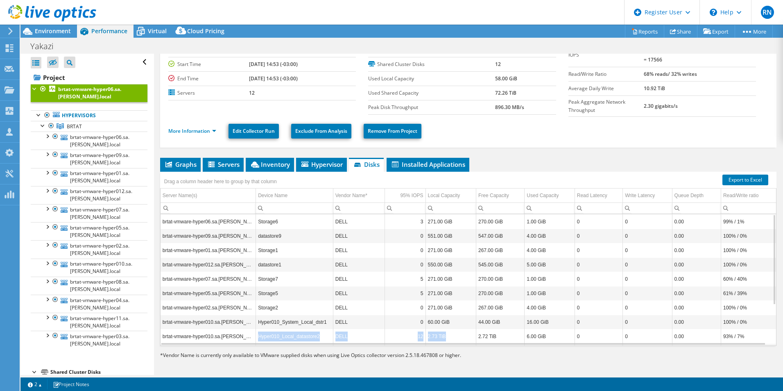
click at [455, 339] on tr "brtat-vmware-hyper010.sa.yazaki.local Hyper010_Local_datastore2 DELL 12 2.73 Ti…" at bounding box center [469, 336] width 616 height 14
click at [454, 337] on td "2.73 TiB" at bounding box center [450, 336] width 50 height 14
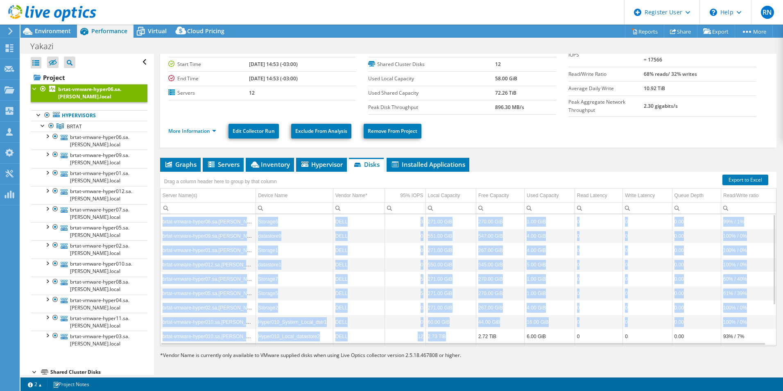
drag, startPoint x: 448, startPoint y: 335, endPoint x: 158, endPoint y: 334, distance: 290.4
click at [158, 334] on div "brtat-vmware-hyper06.sa.yazaki.local Details Duration 1 day, 0 hr, 0 min Start …" at bounding box center [468, 197] width 629 height 358
drag, startPoint x: 158, startPoint y: 334, endPoint x: 282, endPoint y: 335, distance: 124.1
click at [282, 335] on td "Hyper010_Local_datastore2" at bounding box center [294, 336] width 77 height 14
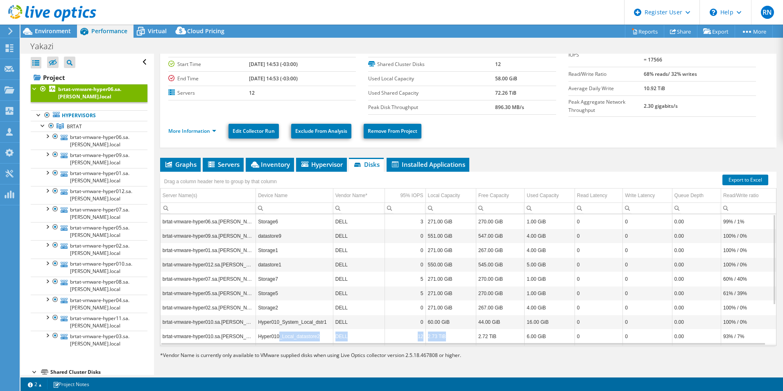
drag, startPoint x: 278, startPoint y: 337, endPoint x: 452, endPoint y: 335, distance: 174.1
click at [452, 335] on tr "brtat-vmware-hyper010.sa.yazaki.local Hyper010_Local_datastore2 DELL 12 2.73 Ti…" at bounding box center [469, 336] width 616 height 14
click at [452, 335] on td "2.73 TiB" at bounding box center [450, 336] width 50 height 14
drag, startPoint x: 452, startPoint y: 335, endPoint x: 409, endPoint y: 333, distance: 42.6
click at [409, 333] on tr "brtat-vmware-hyper010.sa.yazaki.local Hyper010_Local_datastore2 DELL 12 2.73 Ti…" at bounding box center [469, 336] width 616 height 14
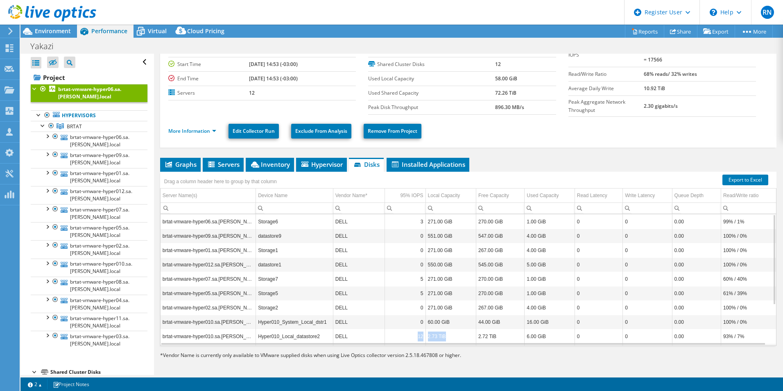
drag, startPoint x: 409, startPoint y: 333, endPoint x: 464, endPoint y: 335, distance: 54.9
click at [464, 335] on td "2.73 TiB" at bounding box center [450, 336] width 50 height 14
drag, startPoint x: 449, startPoint y: 337, endPoint x: 426, endPoint y: 338, distance: 22.5
click at [426, 338] on td "2.73 TiB" at bounding box center [450, 336] width 50 height 14
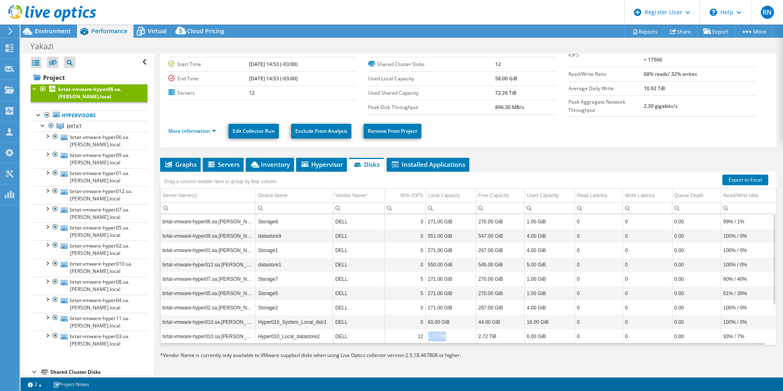
drag, startPoint x: 426, startPoint y: 338, endPoint x: 458, endPoint y: 336, distance: 32.0
click at [458, 336] on td "2.73 TiB" at bounding box center [450, 336] width 50 height 14
drag, startPoint x: 449, startPoint y: 335, endPoint x: 423, endPoint y: 337, distance: 26.7
click at [423, 337] on tr "brtat-vmware-hyper010.sa.yazaki.local Hyper010_Local_datastore2 DELL 12 2.73 Ti…" at bounding box center [469, 336] width 616 height 14
drag, startPoint x: 423, startPoint y: 337, endPoint x: 434, endPoint y: 336, distance: 11.5
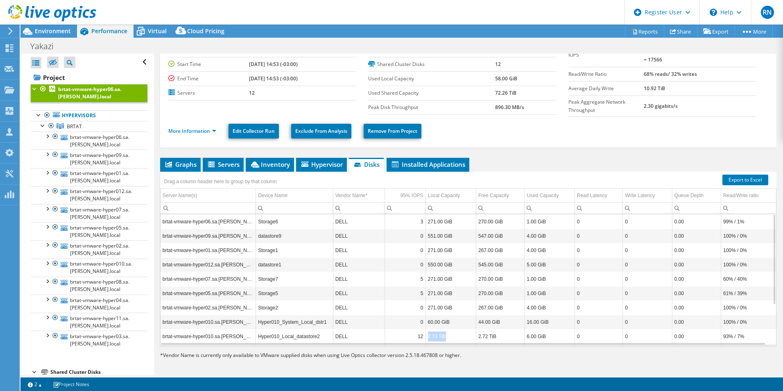
click at [434, 336] on td "2.73 TiB" at bounding box center [450, 336] width 50 height 14
drag, startPoint x: 428, startPoint y: 335, endPoint x: 459, endPoint y: 335, distance: 31.1
click at [459, 335] on td "2.73 TiB" at bounding box center [450, 336] width 50 height 14
drag, startPoint x: 459, startPoint y: 335, endPoint x: 437, endPoint y: 333, distance: 21.8
click at [437, 333] on td "2.73 TiB" at bounding box center [450, 336] width 50 height 14
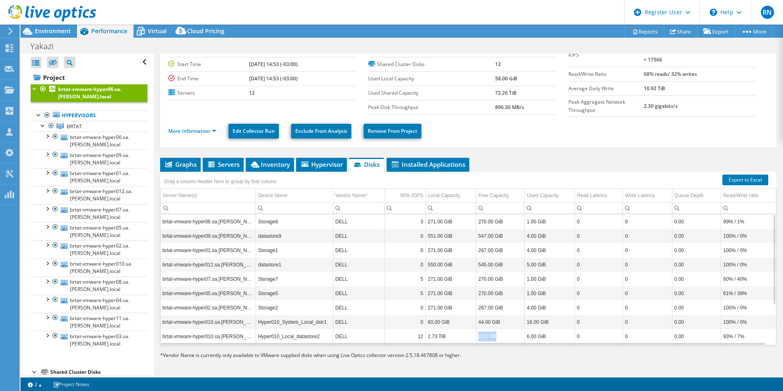
drag, startPoint x: 476, startPoint y: 335, endPoint x: 505, endPoint y: 335, distance: 29.1
click at [505, 335] on td "2.72 TiB" at bounding box center [500, 336] width 48 height 14
drag, startPoint x: 505, startPoint y: 335, endPoint x: 548, endPoint y: 334, distance: 43.4
click at [548, 334] on td "6.00 GiB" at bounding box center [550, 336] width 50 height 14
drag, startPoint x: 448, startPoint y: 334, endPoint x: 426, endPoint y: 337, distance: 22.4
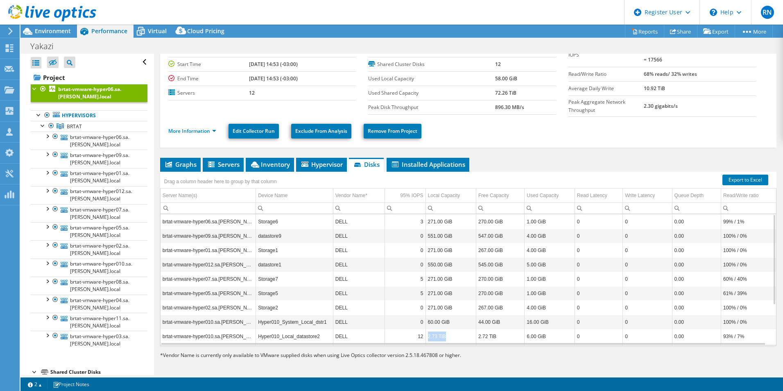
click at [426, 337] on td "2.73 TiB" at bounding box center [450, 336] width 50 height 14
click at [288, 321] on td "Hyper010_System_Local_dstr1" at bounding box center [294, 322] width 77 height 14
click at [233, 334] on td "brtat-vmware-hyper010.sa.[PERSON_NAME].local" at bounding box center [208, 336] width 95 height 14
click at [231, 321] on td "brtat-vmware-hyper010.sa.[PERSON_NAME].local" at bounding box center [208, 322] width 95 height 14
click at [268, 163] on span "Inventory" at bounding box center [270, 164] width 40 height 8
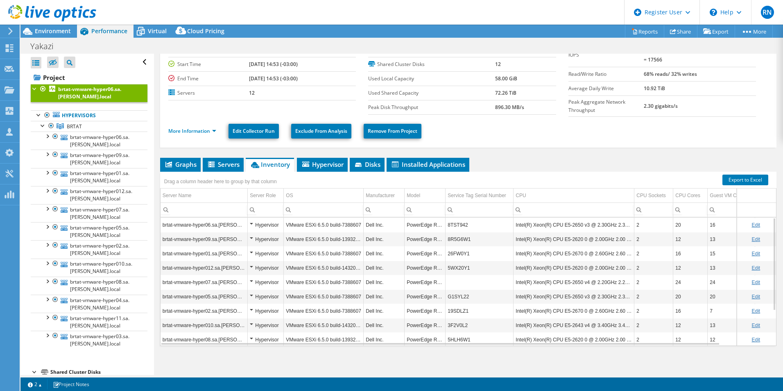
scroll to position [48, 0]
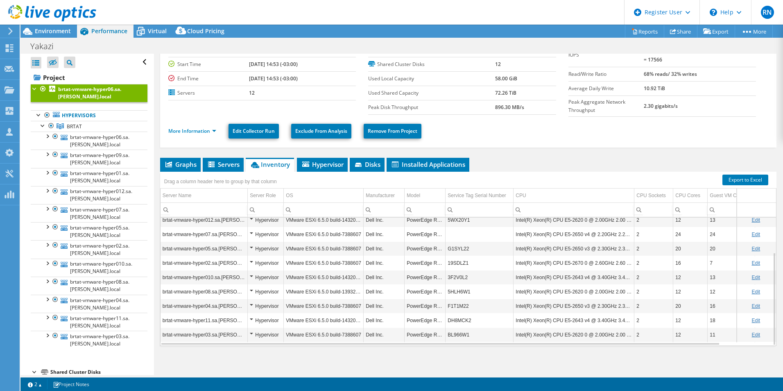
click at [253, 331] on div "Hypervisor" at bounding box center [266, 335] width 32 height 10
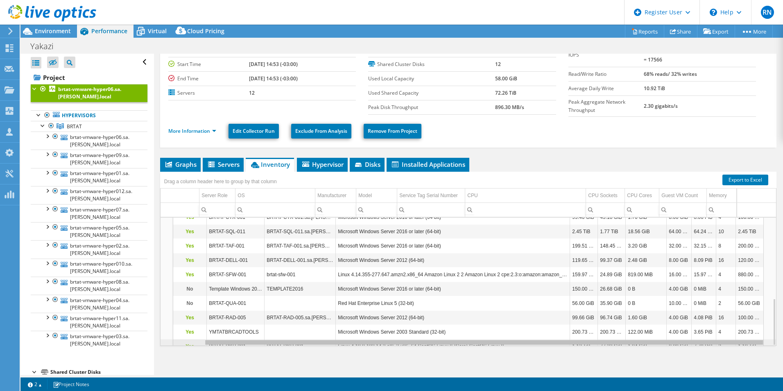
scroll to position [0, 0]
drag, startPoint x: 631, startPoint y: 340, endPoint x: 459, endPoint y: 343, distance: 171.6
click at [459, 343] on body "RN Dell User [PERSON_NAME] [PERSON_NAME][EMAIL_ADDRESS][PERSON_NAME][DOMAIN_NAM…" at bounding box center [391, 195] width 783 height 391
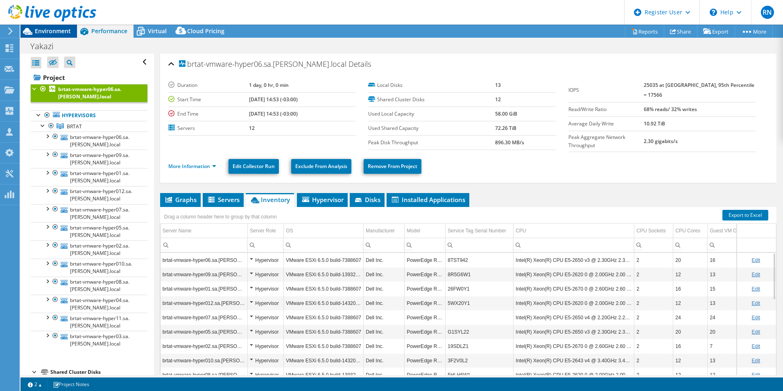
click at [56, 28] on span "Environment" at bounding box center [53, 31] width 36 height 8
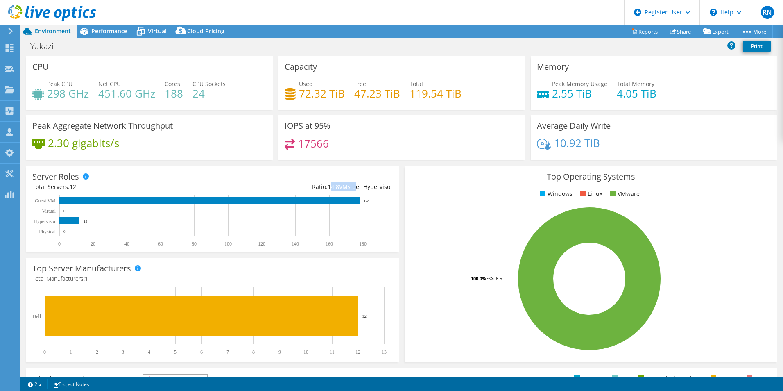
drag, startPoint x: 326, startPoint y: 188, endPoint x: 351, endPoint y: 187, distance: 24.6
click at [351, 187] on div "Ratio: 14.8 VMs per Hypervisor" at bounding box center [303, 186] width 180 height 9
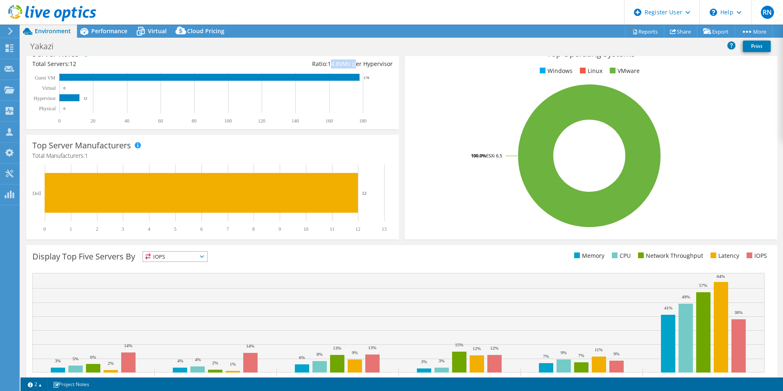
scroll to position [82, 0]
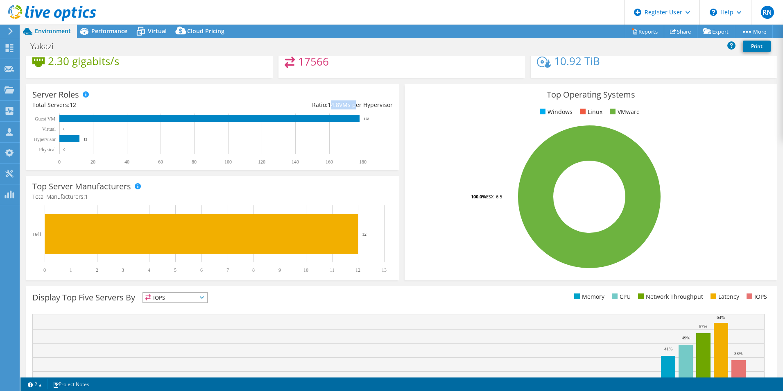
click at [329, 105] on span "14.8" at bounding box center [333, 105] width 11 height 8
drag, startPoint x: 325, startPoint y: 104, endPoint x: 391, endPoint y: 108, distance: 66.4
click at [391, 108] on div "Server Roles Physical Servers represent bare metal servers that were targets of…" at bounding box center [212, 127] width 373 height 86
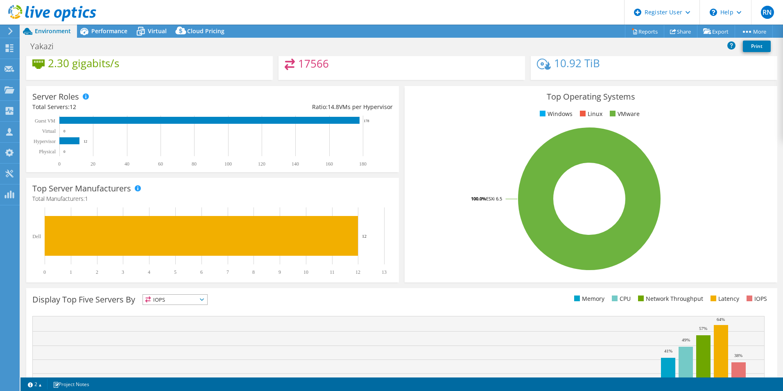
scroll to position [74, 0]
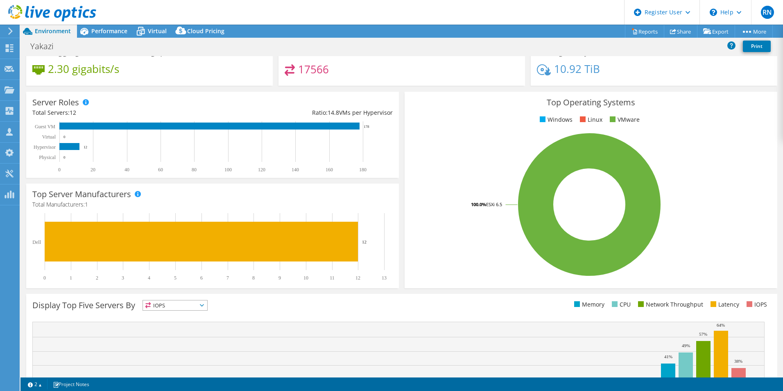
click at [336, 113] on div "Ratio: 14.8 VMs per Hypervisor" at bounding box center [303, 112] width 180 height 9
drag, startPoint x: 364, startPoint y: 126, endPoint x: 373, endPoint y: 127, distance: 9.5
click at [373, 127] on icon "0 20 40 60 80 100 120 140 160 180 Physical Hypervisor Virtual Guest VM 0 12 0 1…" at bounding box center [210, 146] width 357 height 51
click at [712, 180] on rect at bounding box center [589, 204] width 357 height 143
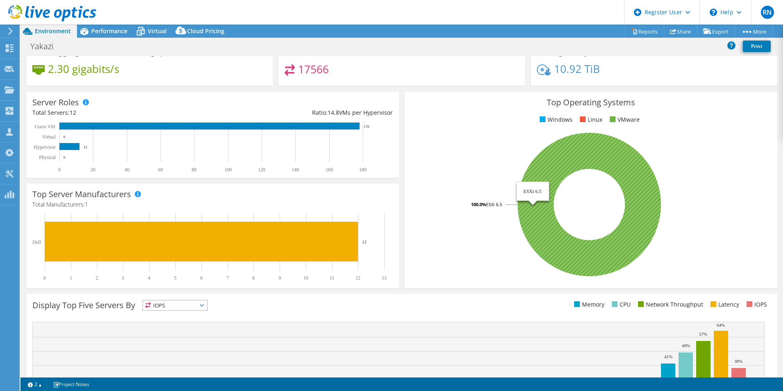
scroll to position [0, 0]
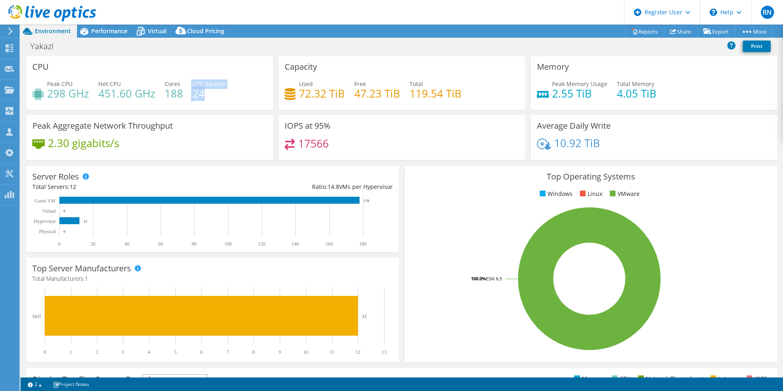
drag, startPoint x: 205, startPoint y: 95, endPoint x: 184, endPoint y: 94, distance: 20.5
click at [184, 94] on div "Peak CPU 298 GHz Net CPU 451.60 GHz Cores 188 CPU Sockets 24" at bounding box center [149, 92] width 234 height 27
click at [443, 203] on div "Top Operating Systems Windows Linux VMware 100.0% ESXi 6.5" at bounding box center [591, 264] width 373 height 196
click at [99, 34] on span "Performance" at bounding box center [109, 31] width 36 height 8
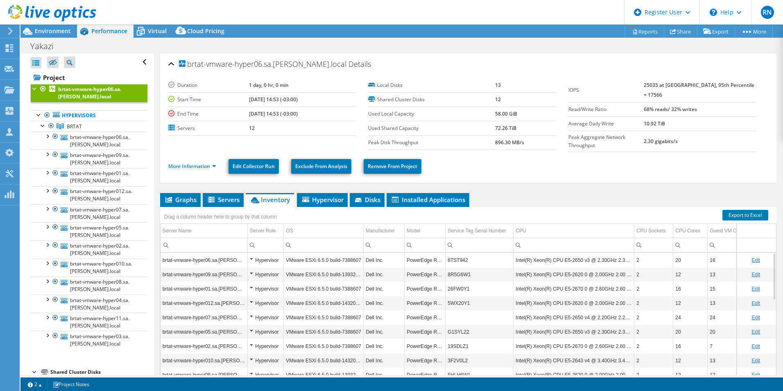
click at [247, 256] on td "brtat-vmware-hyper06.sa.[PERSON_NAME].local" at bounding box center [204, 260] width 87 height 14
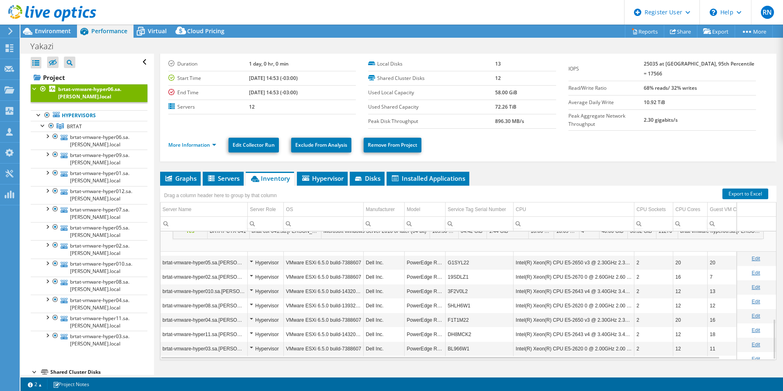
scroll to position [35, 0]
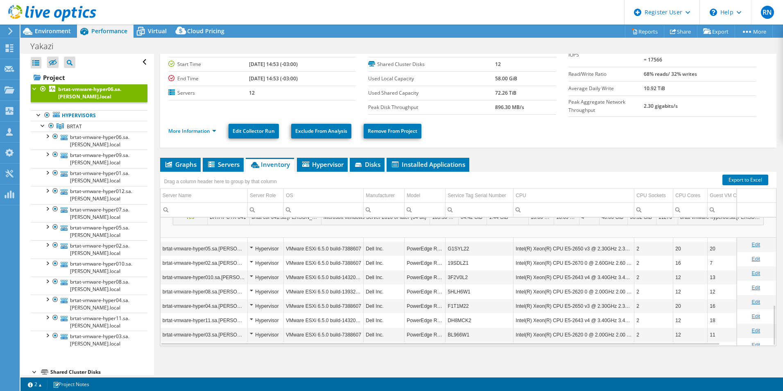
click at [251, 246] on div "Hypervisor" at bounding box center [266, 249] width 32 height 10
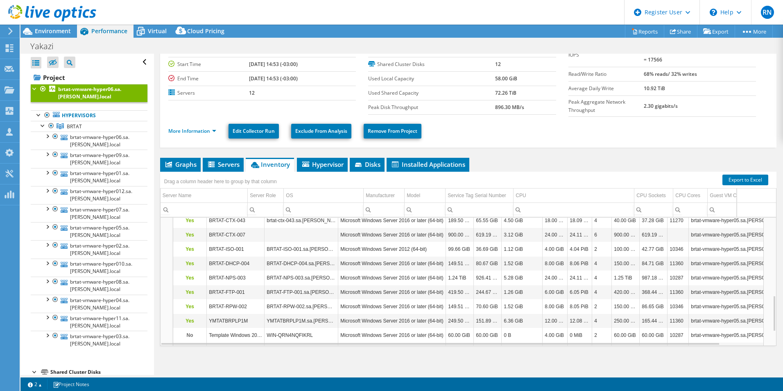
scroll to position [323, 0]
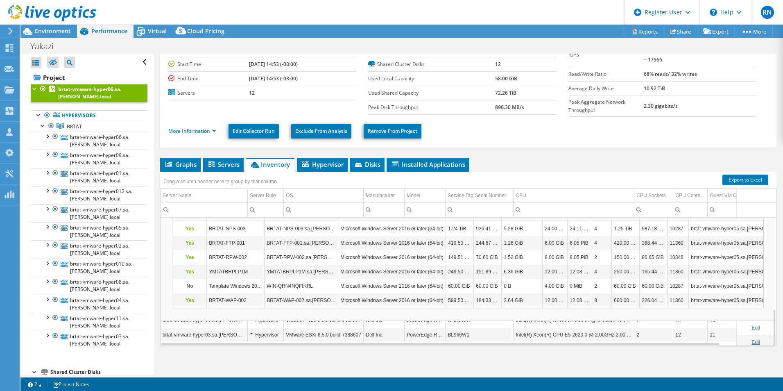
click at [379, 323] on td "Dell Inc." at bounding box center [384, 320] width 41 height 14
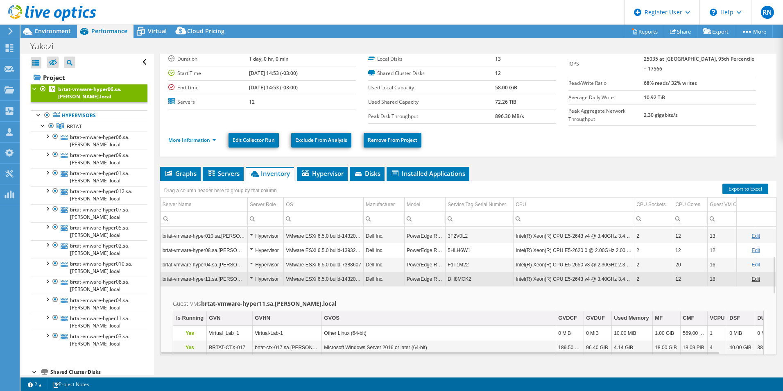
scroll to position [35, 0]
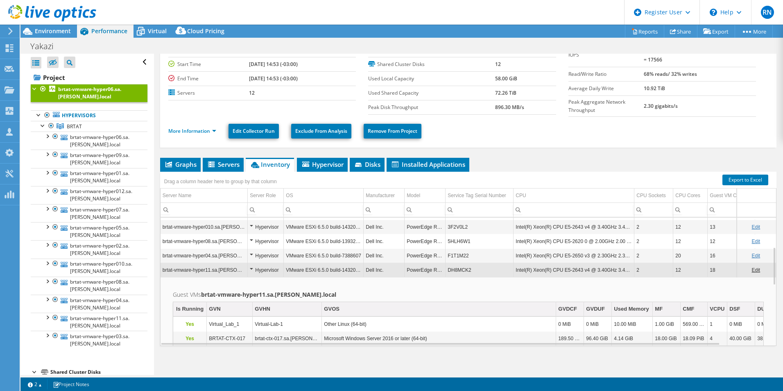
click at [251, 224] on div "Hypervisor" at bounding box center [266, 227] width 32 height 10
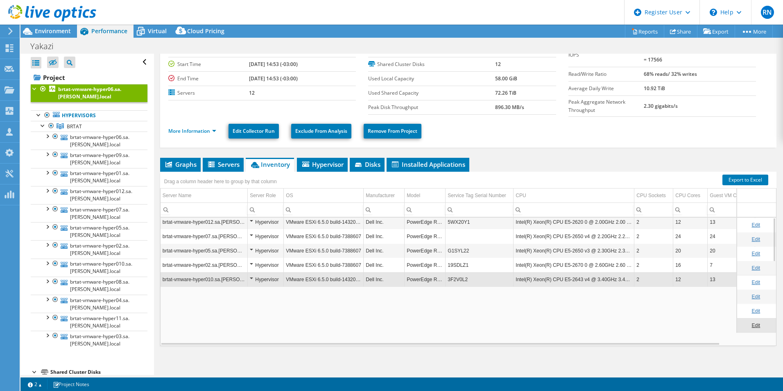
scroll to position [0, 0]
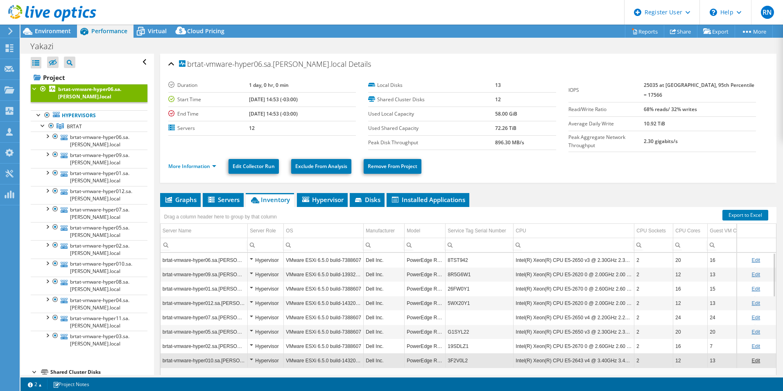
click at [251, 272] on div "Hypervisor" at bounding box center [266, 274] width 32 height 10
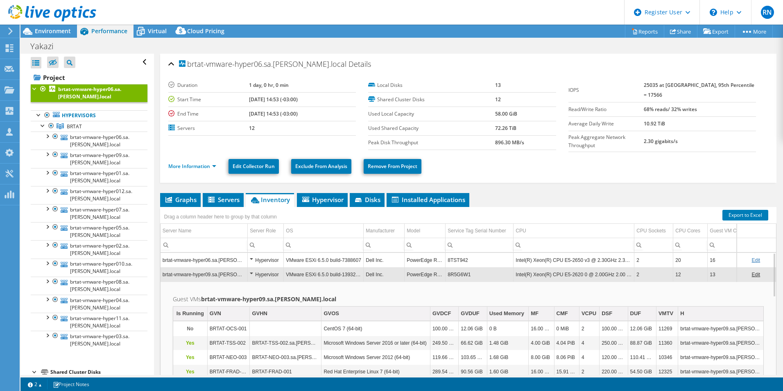
click at [522, 294] on h2 "Guest VMs brtat-vmware-hyper09.sa.yazaki.local" at bounding box center [468, 299] width 591 height 10
click at [89, 94] on b "brtat-vmware-hyper06.sa.[PERSON_NAME].local" at bounding box center [89, 93] width 63 height 14
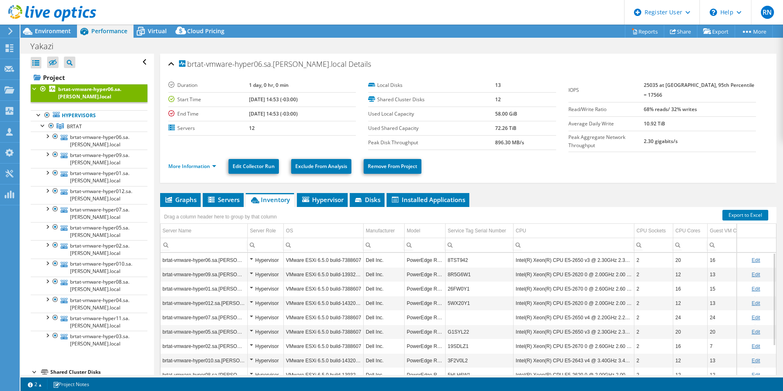
click at [661, 171] on ul "More Information Edit Collector Run Exclude From Analysis Remove From Project" at bounding box center [468, 165] width 600 height 17
click at [53, 30] on span "Environment" at bounding box center [53, 31] width 36 height 8
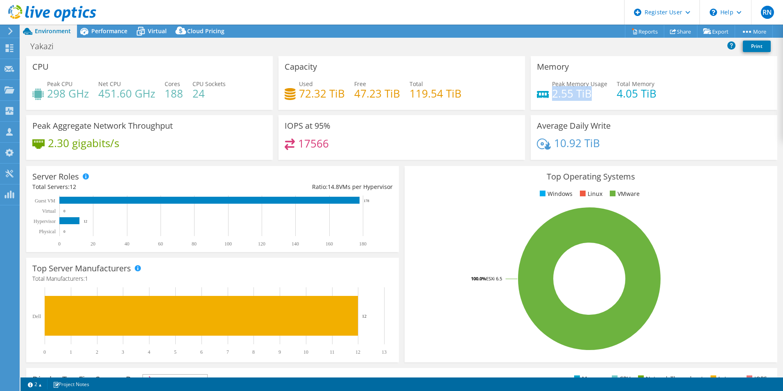
drag, startPoint x: 554, startPoint y: 91, endPoint x: 594, endPoint y: 95, distance: 40.3
click at [594, 95] on h4 "2.55 TiB" at bounding box center [579, 93] width 55 height 9
drag, startPoint x: 594, startPoint y: 95, endPoint x: 673, endPoint y: 134, distance: 88.3
click at [673, 134] on div "Average Daily Write 10.92 TiB" at bounding box center [654, 137] width 247 height 45
drag, startPoint x: 611, startPoint y: 95, endPoint x: 650, endPoint y: 97, distance: 38.2
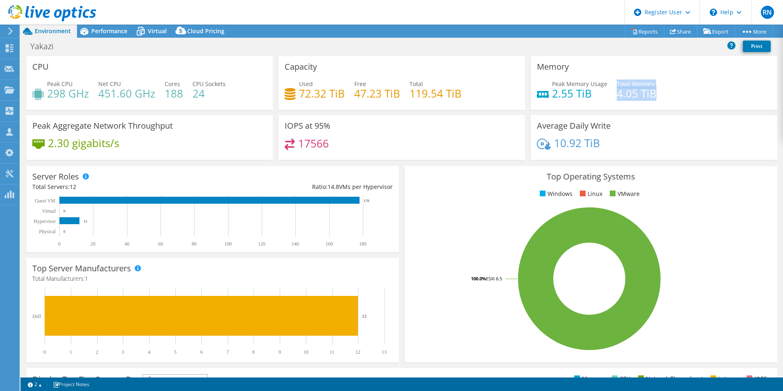
click at [650, 97] on div "Peak Memory Usage 2.55 TiB Total Memory 4.05 TiB" at bounding box center [654, 92] width 234 height 27
drag, startPoint x: 650, startPoint y: 97, endPoint x: 645, endPoint y: 97, distance: 4.9
click at [650, 97] on h4 "4.05 TiB" at bounding box center [637, 93] width 40 height 9
drag, startPoint x: 652, startPoint y: 97, endPoint x: 661, endPoint y: 97, distance: 9.0
click at [661, 97] on div "Peak Memory Usage 2.55 TiB Total Memory 4.05 TiB" at bounding box center [654, 92] width 234 height 27
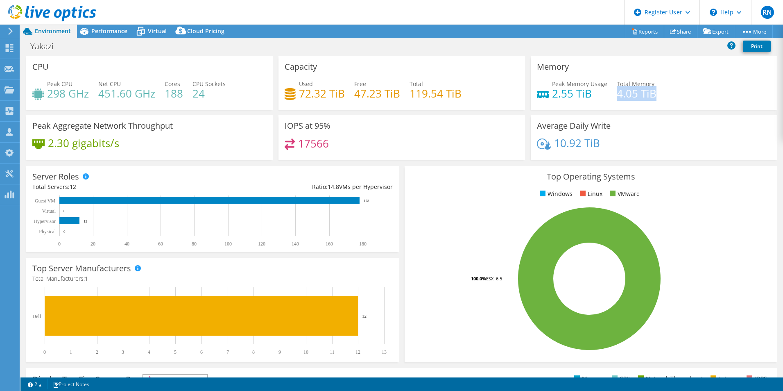
click at [480, 219] on rect at bounding box center [589, 278] width 357 height 143
click at [91, 30] on span "Performance" at bounding box center [109, 31] width 36 height 8
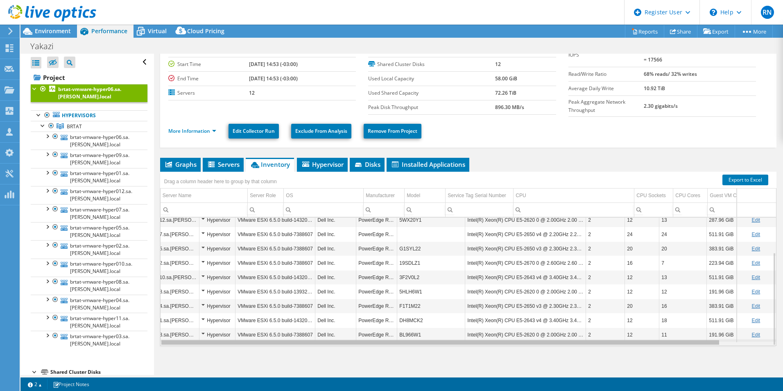
scroll to position [0, 54]
drag, startPoint x: 539, startPoint y: 342, endPoint x: 687, endPoint y: 342, distance: 147.4
click at [687, 342] on body "RN Dell User [PERSON_NAME] [PERSON_NAME][EMAIL_ADDRESS][PERSON_NAME][DOMAIN_NAM…" at bounding box center [391, 195] width 783 height 391
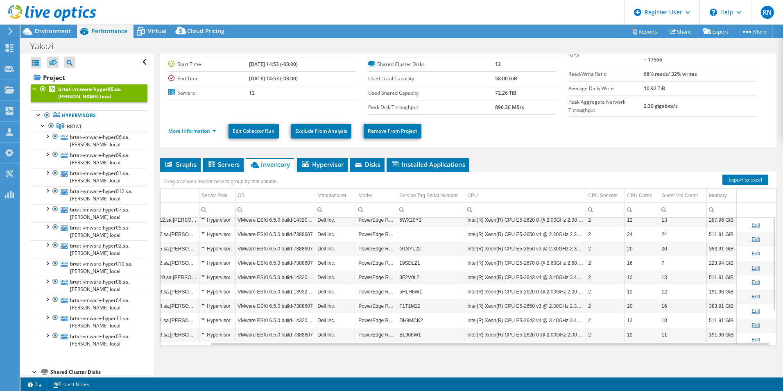
scroll to position [0, 0]
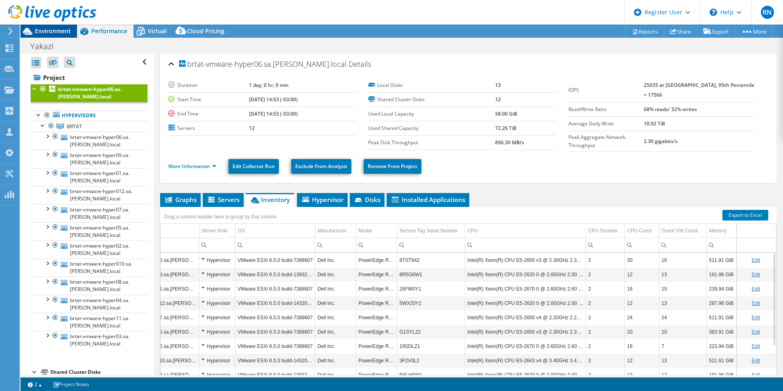
click at [48, 29] on span "Environment" at bounding box center [53, 31] width 36 height 8
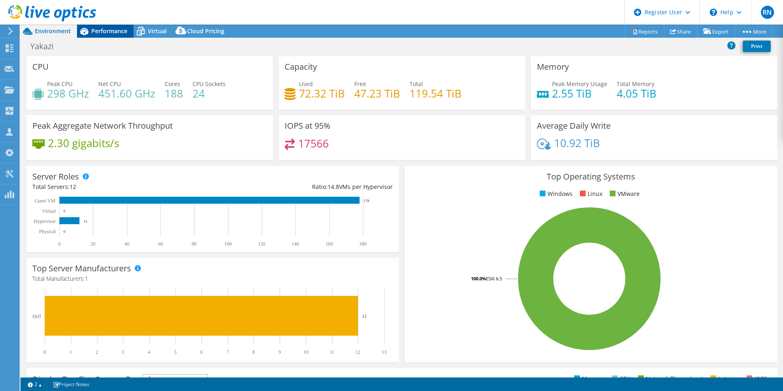
click at [107, 33] on span "Performance" at bounding box center [109, 31] width 36 height 8
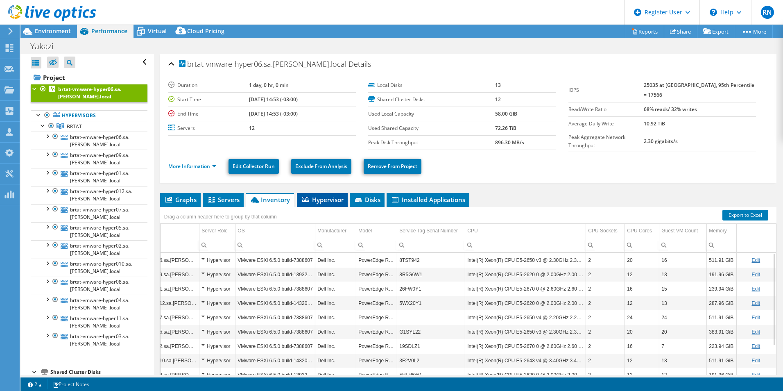
click at [332, 195] on span "Hypervisor" at bounding box center [322, 199] width 43 height 8
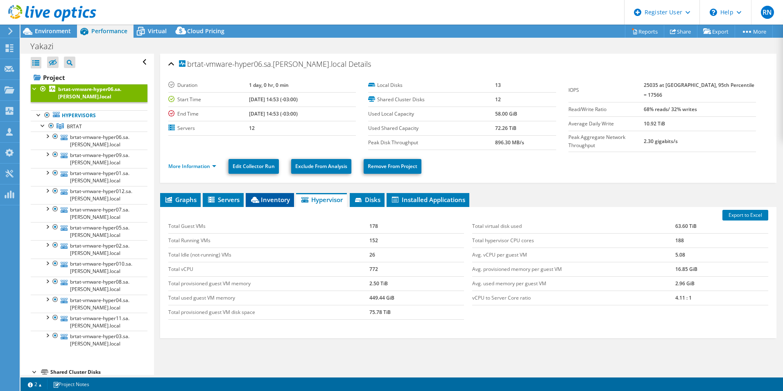
click at [273, 199] on span "Inventory" at bounding box center [270, 199] width 40 height 8
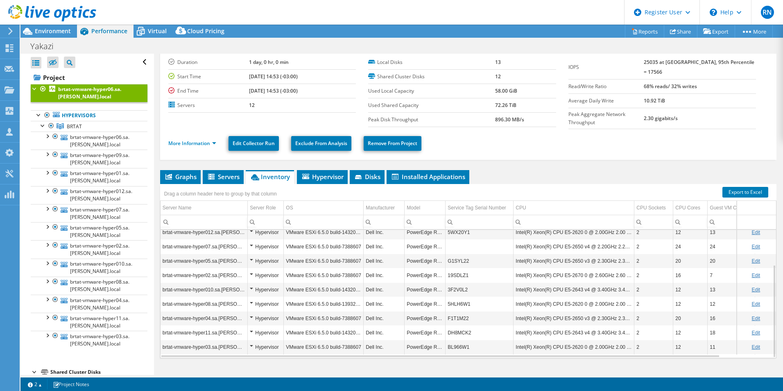
scroll to position [35, 0]
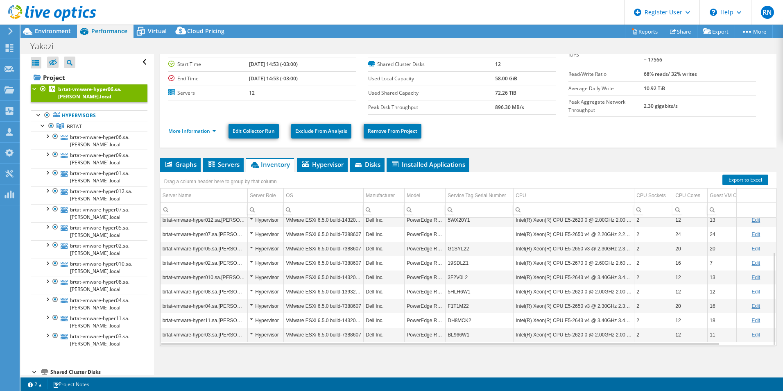
click at [576, 263] on td "Intel(R) Xeon(R) CPU E5-2670 0 @ 2.60GHz 2.60 GHz" at bounding box center [574, 263] width 121 height 14
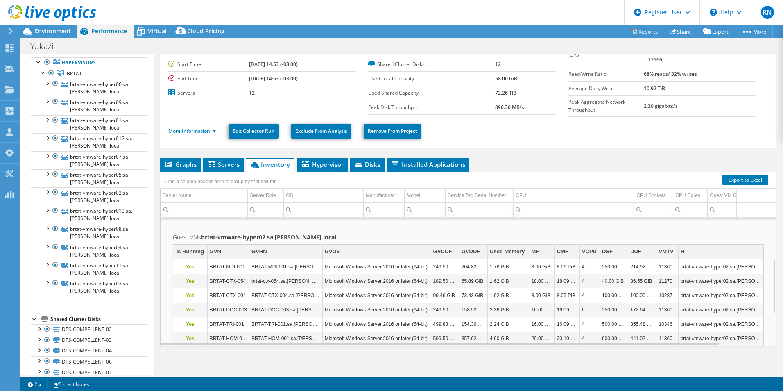
scroll to position [147, 0]
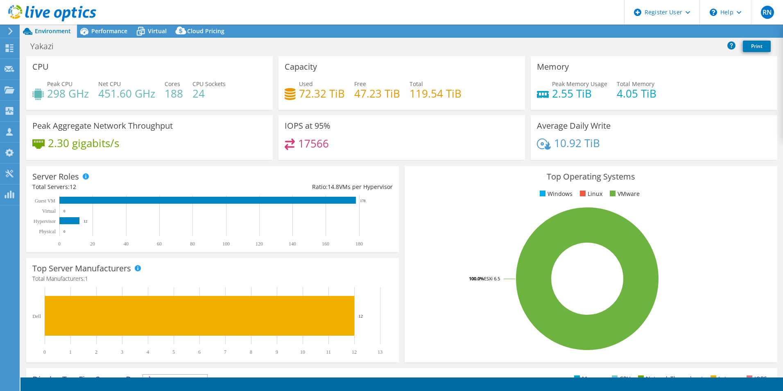
select select "USD"
click at [51, 32] on span "Environment" at bounding box center [53, 31] width 36 height 8
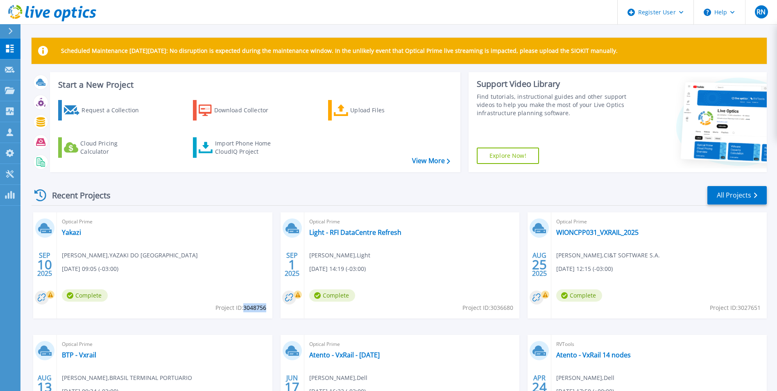
drag, startPoint x: 243, startPoint y: 308, endPoint x: 265, endPoint y: 311, distance: 21.5
click at [265, 311] on span "Project ID: 3048756" at bounding box center [240, 307] width 51 height 9
copy span "3048756"
click at [70, 229] on link "Yakazi" at bounding box center [71, 232] width 19 height 8
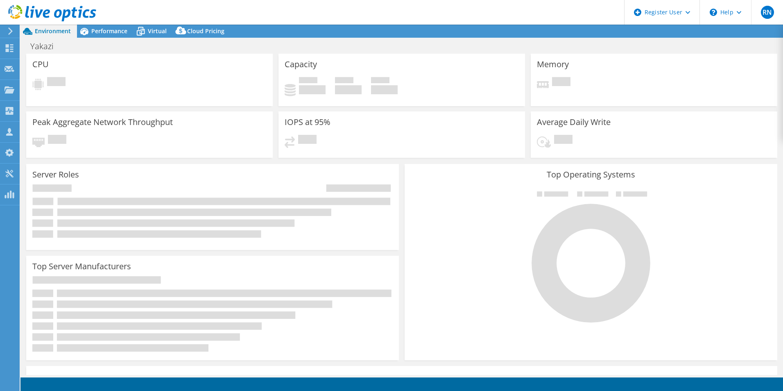
select select "USD"
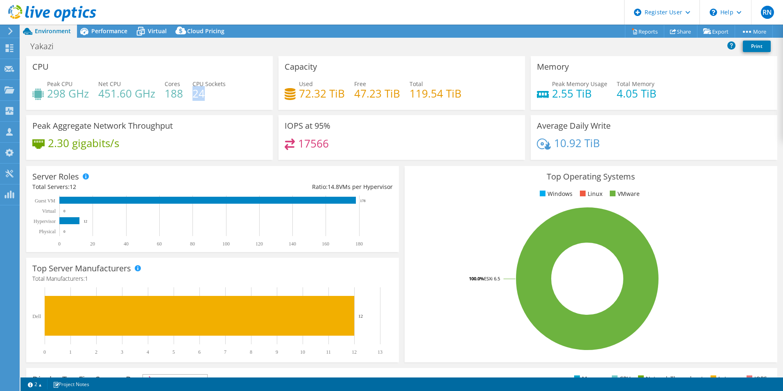
drag, startPoint x: 195, startPoint y: 92, endPoint x: 204, endPoint y: 92, distance: 9.8
click at [204, 92] on h4 "24" at bounding box center [208, 93] width 33 height 9
click at [109, 34] on span "Performance" at bounding box center [109, 31] width 36 height 8
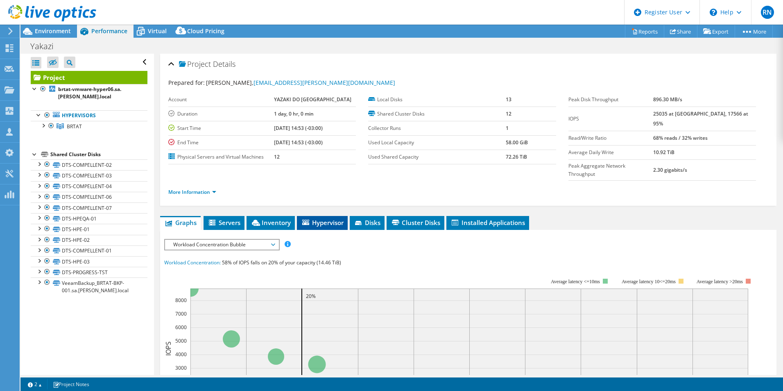
click at [317, 218] on span "Hypervisor" at bounding box center [322, 222] width 43 height 8
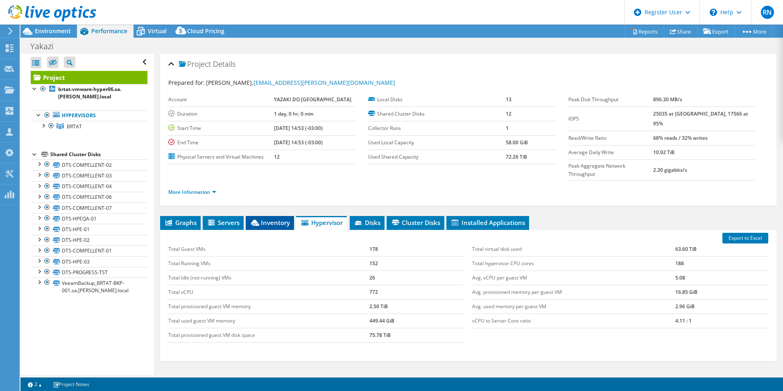
click at [265, 218] on span "Inventory" at bounding box center [270, 222] width 40 height 8
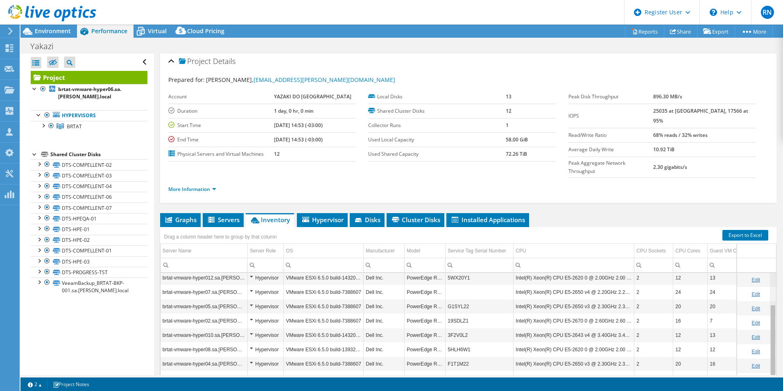
scroll to position [48, 0]
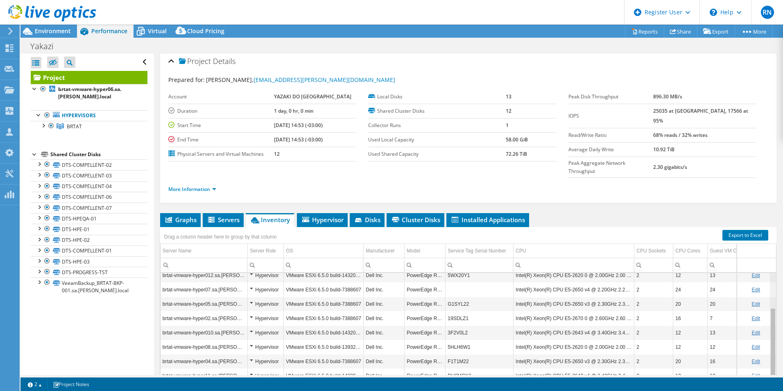
drag, startPoint x: 767, startPoint y: 328, endPoint x: 766, endPoint y: 385, distance: 57.3
click at [766, 385] on body "RN Dell User [PERSON_NAME] [PERSON_NAME][EMAIL_ADDRESS][PERSON_NAME][DOMAIN_NAM…" at bounding box center [391, 195] width 783 height 391
click at [56, 32] on span "Environment" at bounding box center [53, 31] width 36 height 8
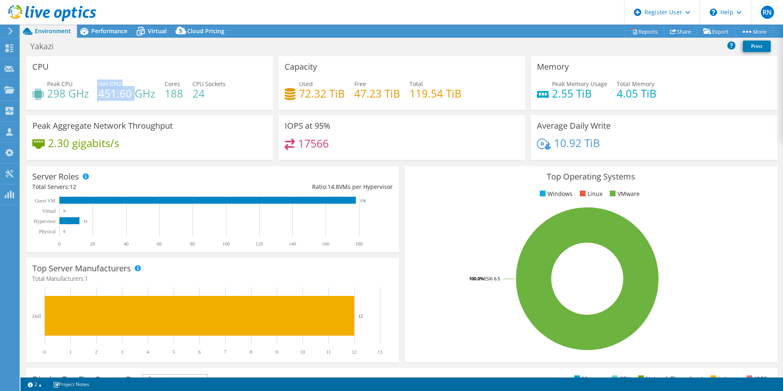
drag, startPoint x: 97, startPoint y: 93, endPoint x: 134, endPoint y: 93, distance: 36.5
click at [134, 93] on div "Peak CPU 298 GHz Net CPU 451.60 GHz Cores 188 CPU Sockets 24" at bounding box center [149, 92] width 234 height 27
drag, startPoint x: 48, startPoint y: 93, endPoint x: 88, endPoint y: 93, distance: 40.6
click at [88, 93] on h4 "298 GHz" at bounding box center [68, 93] width 42 height 9
drag, startPoint x: 88, startPoint y: 93, endPoint x: 104, endPoint y: 27, distance: 67.8
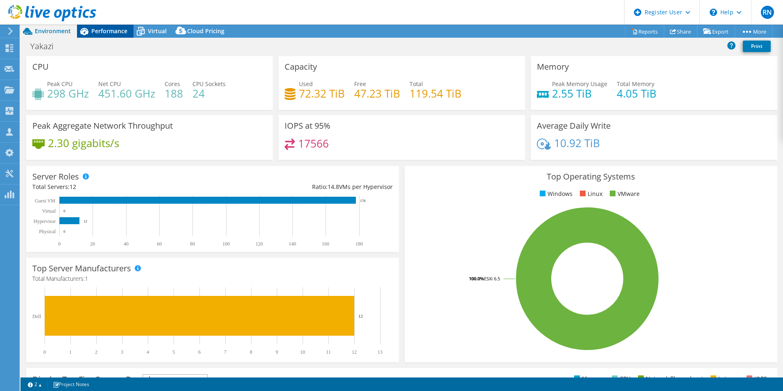
click at [104, 27] on span "Performance" at bounding box center [109, 31] width 36 height 8
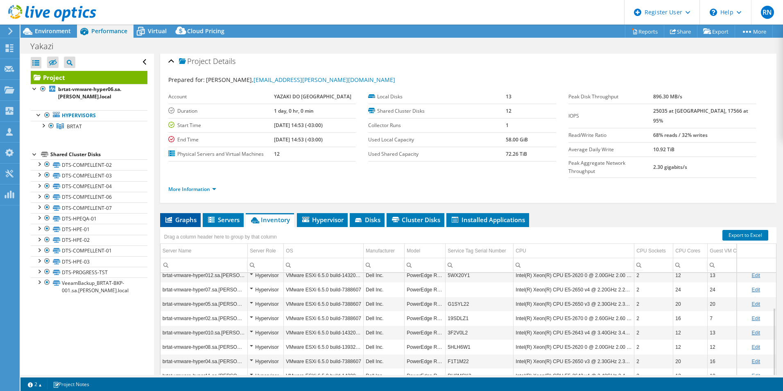
click at [184, 215] on span "Graphs" at bounding box center [180, 219] width 32 height 8
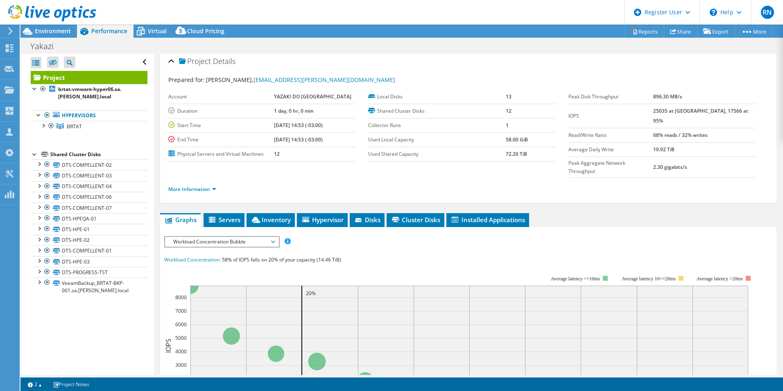
click at [266, 237] on span "Workload Concentration Bubble" at bounding box center [221, 242] width 105 height 10
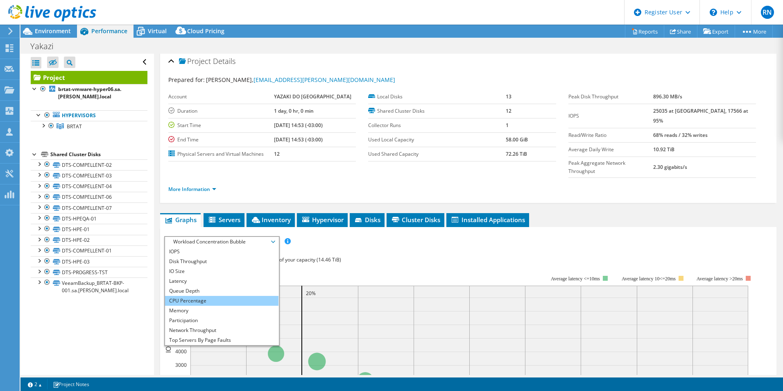
click at [240, 296] on li "CPU Percentage" at bounding box center [221, 301] width 113 height 10
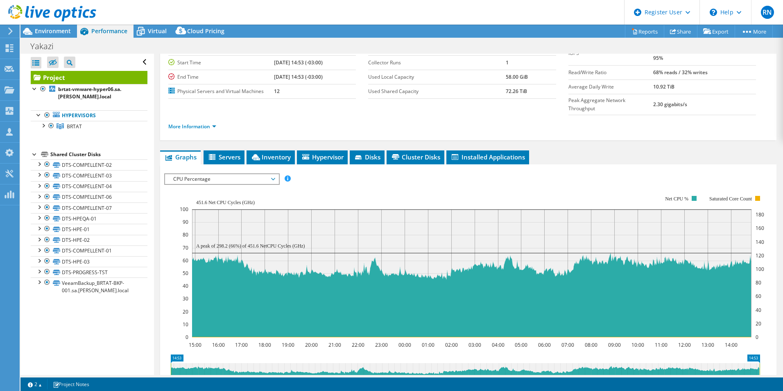
scroll to position [126, 0]
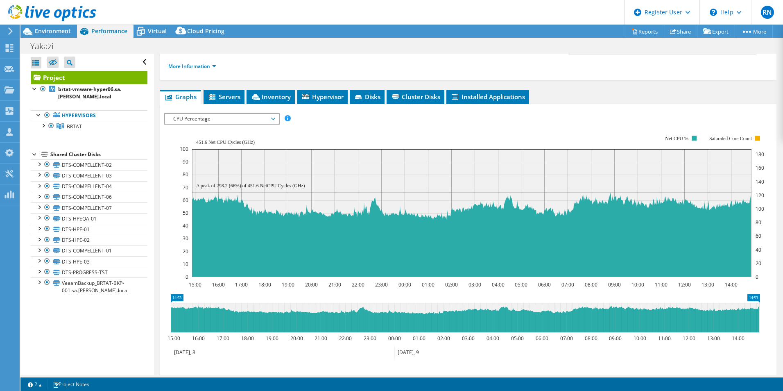
click at [171, 303] on rect at bounding box center [170, 317] width 3 height 29
click at [509, 246] on icon at bounding box center [471, 234] width 559 height 84
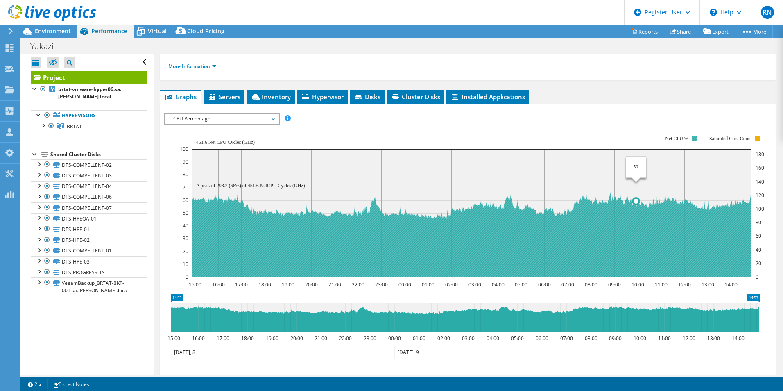
drag, startPoint x: 525, startPoint y: 231, endPoint x: 637, endPoint y: 235, distance: 111.5
click at [637, 235] on icon at bounding box center [471, 234] width 559 height 84
drag, startPoint x: 531, startPoint y: 227, endPoint x: 344, endPoint y: 229, distance: 186.3
click at [344, 229] on icon at bounding box center [471, 234] width 559 height 84
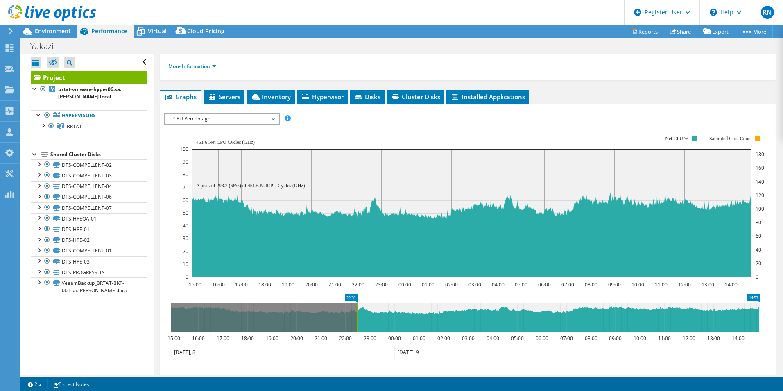
drag, startPoint x: 177, startPoint y: 283, endPoint x: 363, endPoint y: 286, distance: 186.4
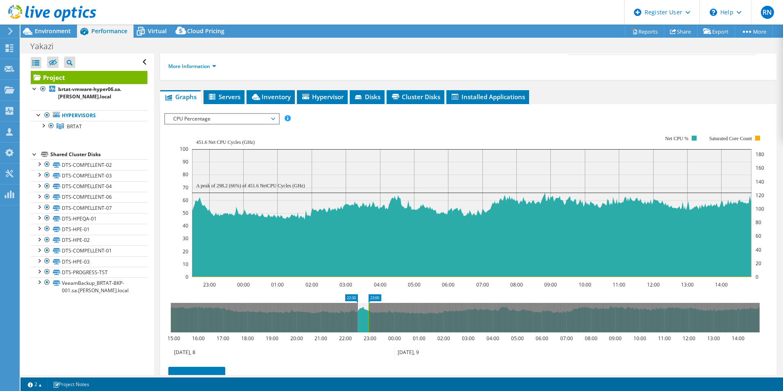
drag, startPoint x: 760, startPoint y: 295, endPoint x: 369, endPoint y: 297, distance: 391.1
click at [369, 303] on rect at bounding box center [368, 317] width 3 height 29
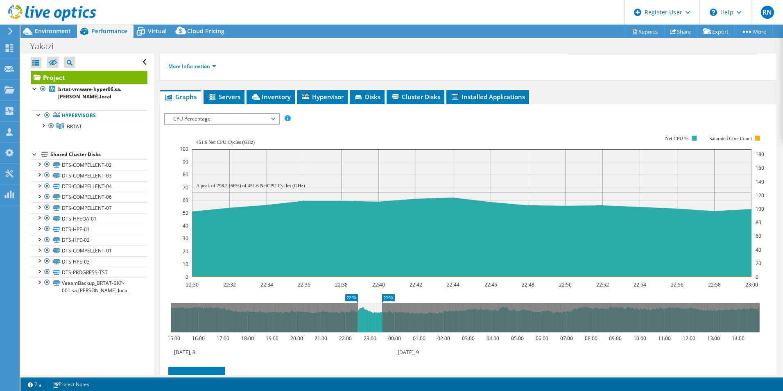
drag, startPoint x: 369, startPoint y: 297, endPoint x: 390, endPoint y: 297, distance: 21.3
click at [384, 303] on rect at bounding box center [381, 317] width 3 height 29
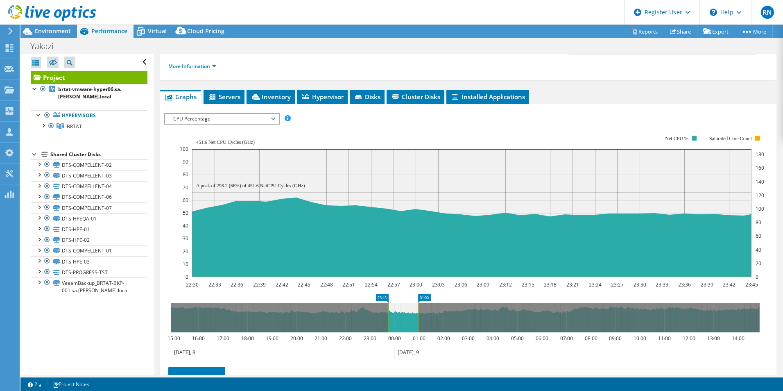
drag, startPoint x: 390, startPoint y: 297, endPoint x: 418, endPoint y: 297, distance: 27.8
click at [418, 303] on g at bounding box center [465, 317] width 589 height 29
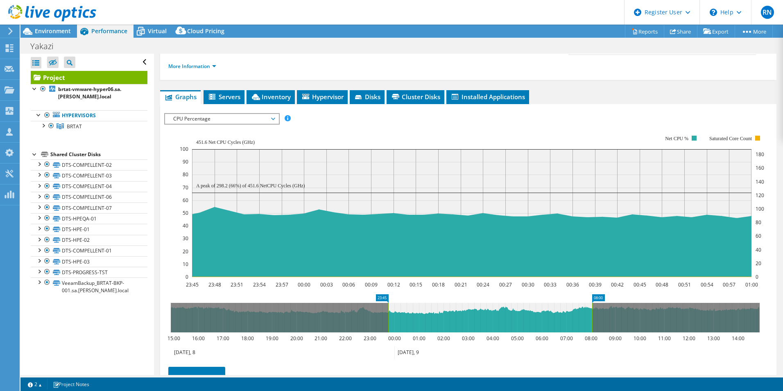
drag, startPoint x: 435, startPoint y: 296, endPoint x: 592, endPoint y: 298, distance: 157.7
click at [592, 303] on rect at bounding box center [592, 317] width 3 height 29
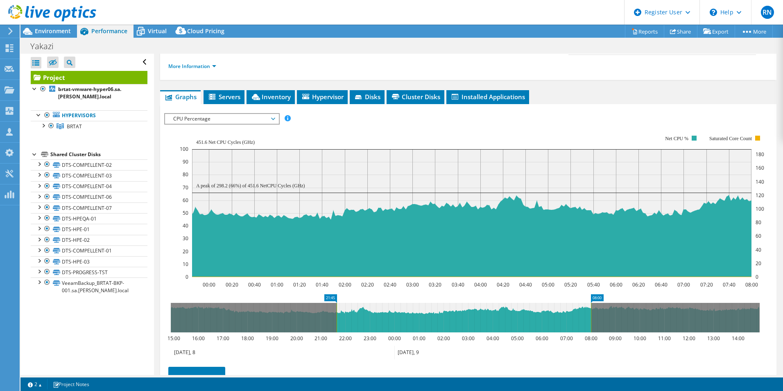
drag, startPoint x: 387, startPoint y: 291, endPoint x: 335, endPoint y: 294, distance: 51.7
click at [335, 303] on rect at bounding box center [336, 317] width 3 height 29
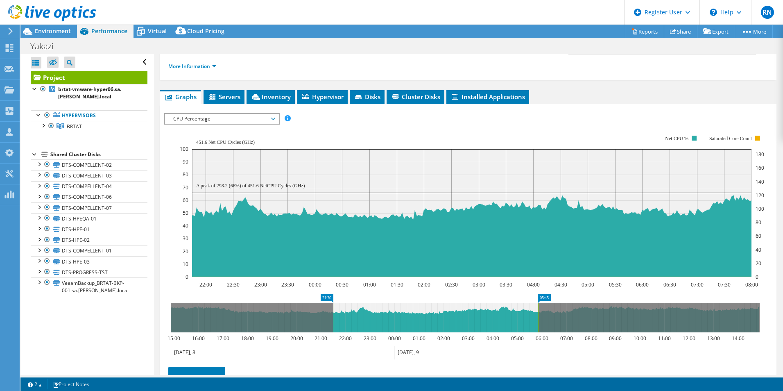
drag, startPoint x: 336, startPoint y: 294, endPoint x: 548, endPoint y: 296, distance: 212.5
click at [548, 303] on g at bounding box center [465, 317] width 589 height 29
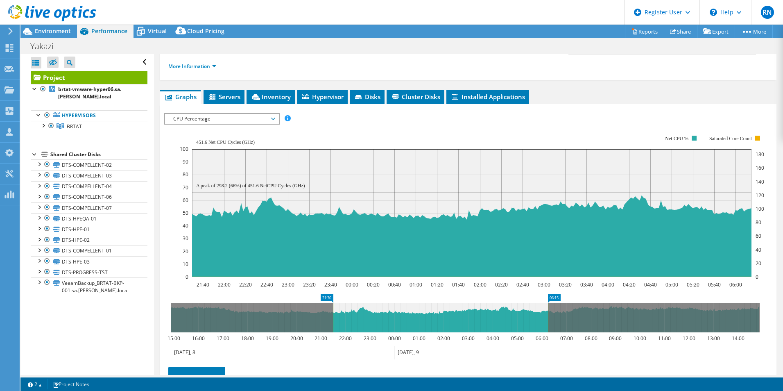
click at [306, 360] on div "Save Zoom" at bounding box center [468, 377] width 608 height 35
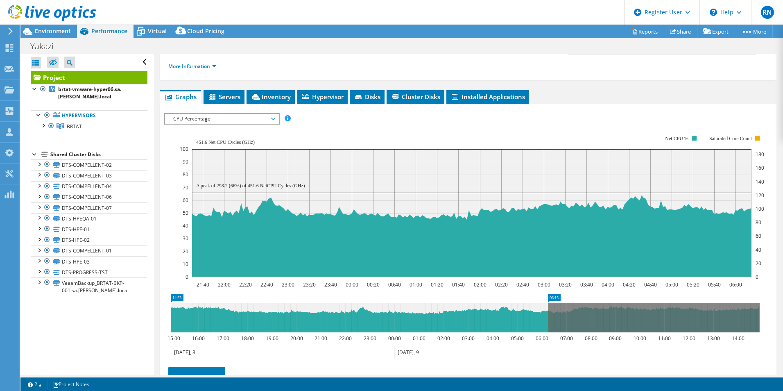
drag, startPoint x: 334, startPoint y: 295, endPoint x: 86, endPoint y: 296, distance: 247.8
click at [86, 296] on div "Open All Close All Hide Excluded Nodes Project Tree Filter" at bounding box center [401, 214] width 763 height 321
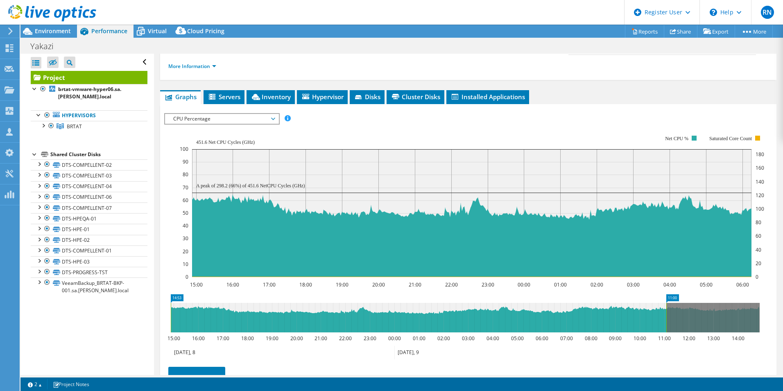
drag, startPoint x: 548, startPoint y: 297, endPoint x: 221, endPoint y: 255, distance: 330.0
click at [772, 287] on div "Project Details Prepared for: [PERSON_NAME], [PERSON_NAME][EMAIL_ADDRESS][PERSO…" at bounding box center [468, 191] width 629 height 527
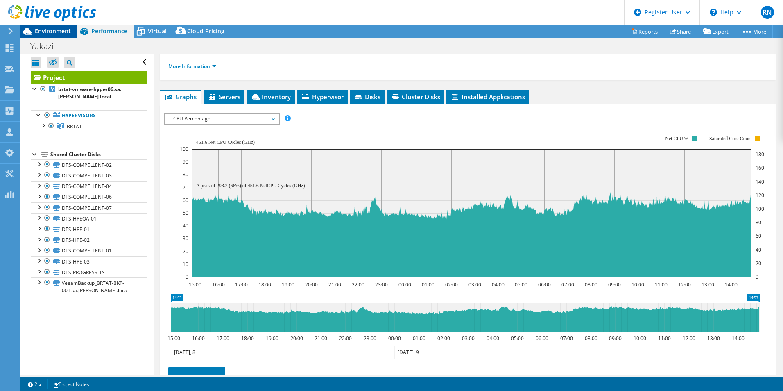
click at [44, 31] on span "Environment" at bounding box center [53, 31] width 36 height 8
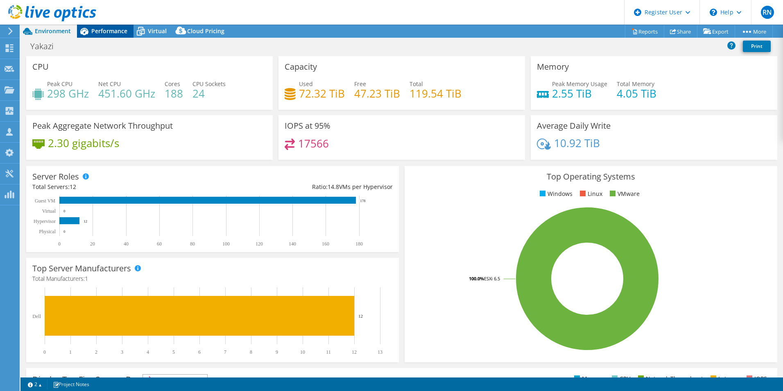
click at [125, 26] on div "Performance" at bounding box center [105, 31] width 57 height 13
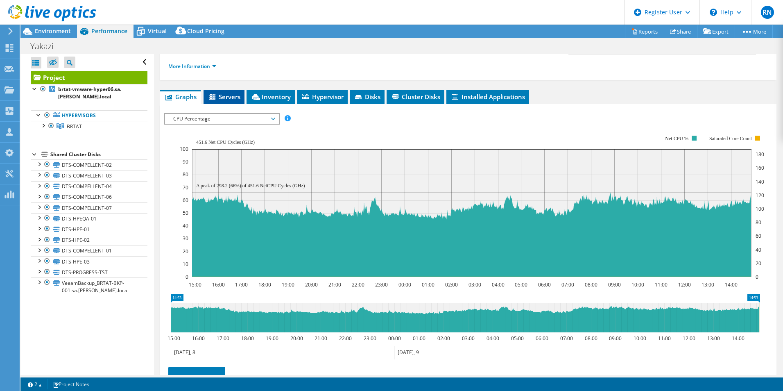
click at [214, 90] on li "Servers" at bounding box center [224, 97] width 41 height 14
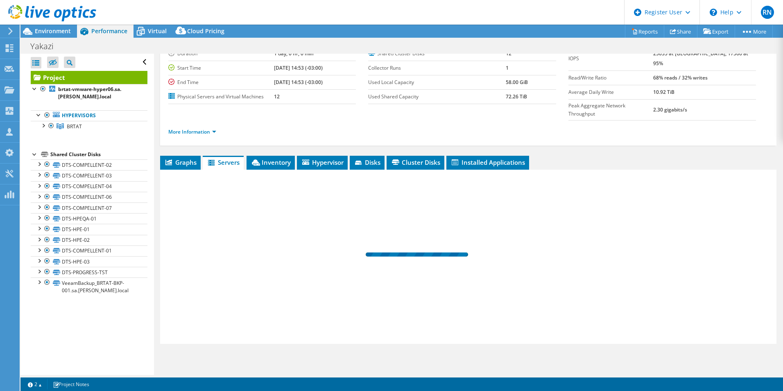
scroll to position [44, 0]
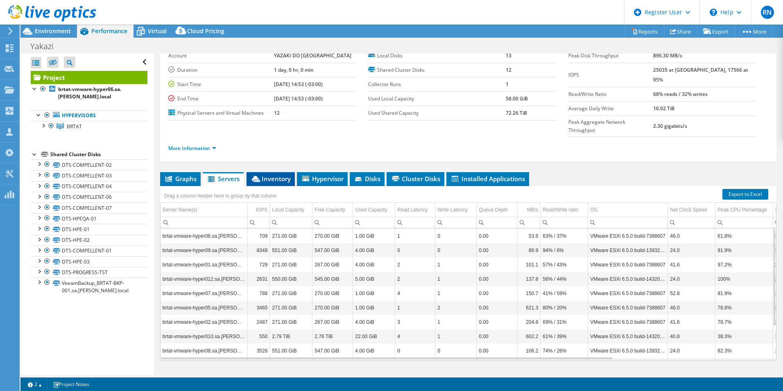
click at [271, 174] on span "Inventory" at bounding box center [271, 178] width 40 height 8
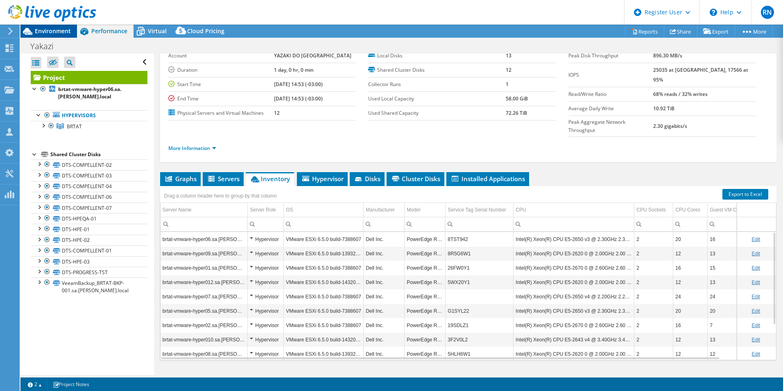
click at [45, 29] on span "Environment" at bounding box center [53, 31] width 36 height 8
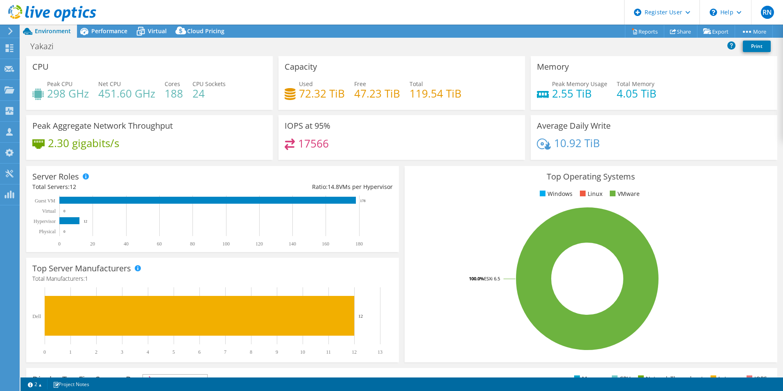
click at [461, 332] on rect at bounding box center [587, 278] width 353 height 143
click at [109, 30] on span "Performance" at bounding box center [109, 31] width 36 height 8
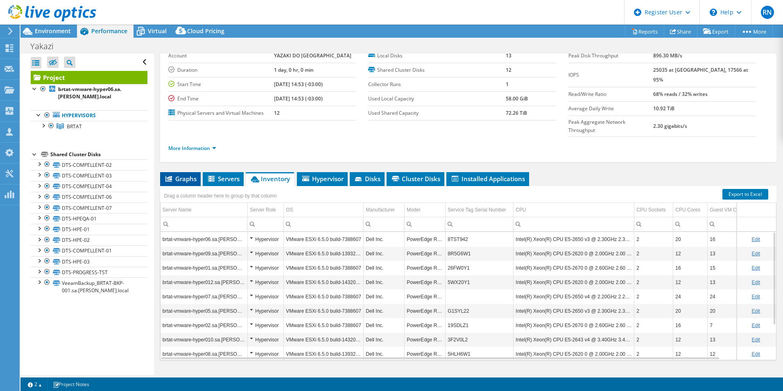
click at [188, 174] on span "Graphs" at bounding box center [180, 178] width 32 height 8
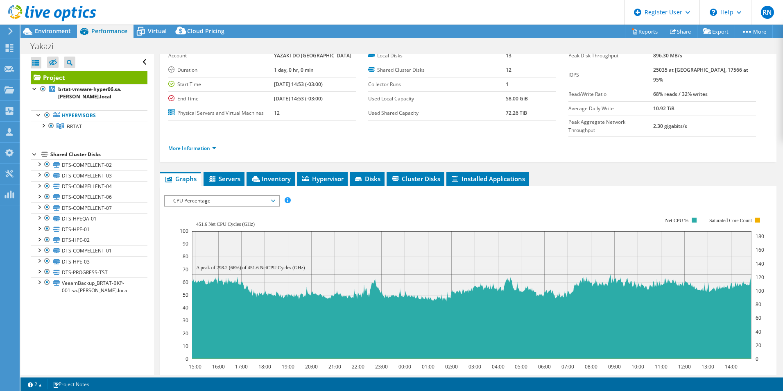
click at [244, 196] on span "CPU Percentage" at bounding box center [221, 201] width 105 height 10
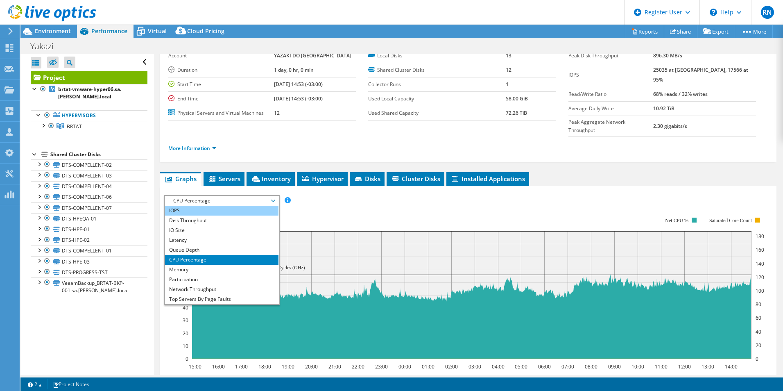
click at [242, 206] on li "IOPS" at bounding box center [221, 211] width 113 height 10
